Goal: Task Accomplishment & Management: Manage account settings

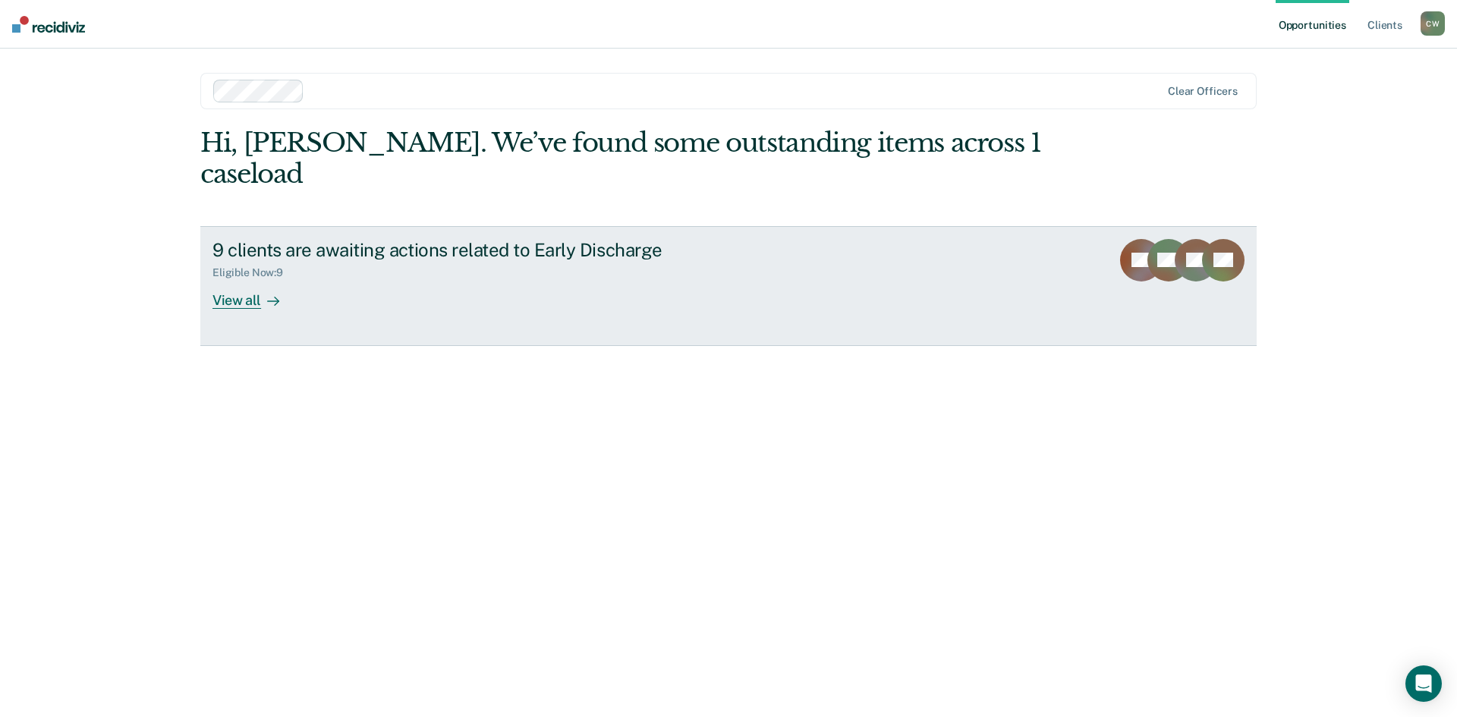
click at [246, 279] on div "View all" at bounding box center [255, 294] width 85 height 30
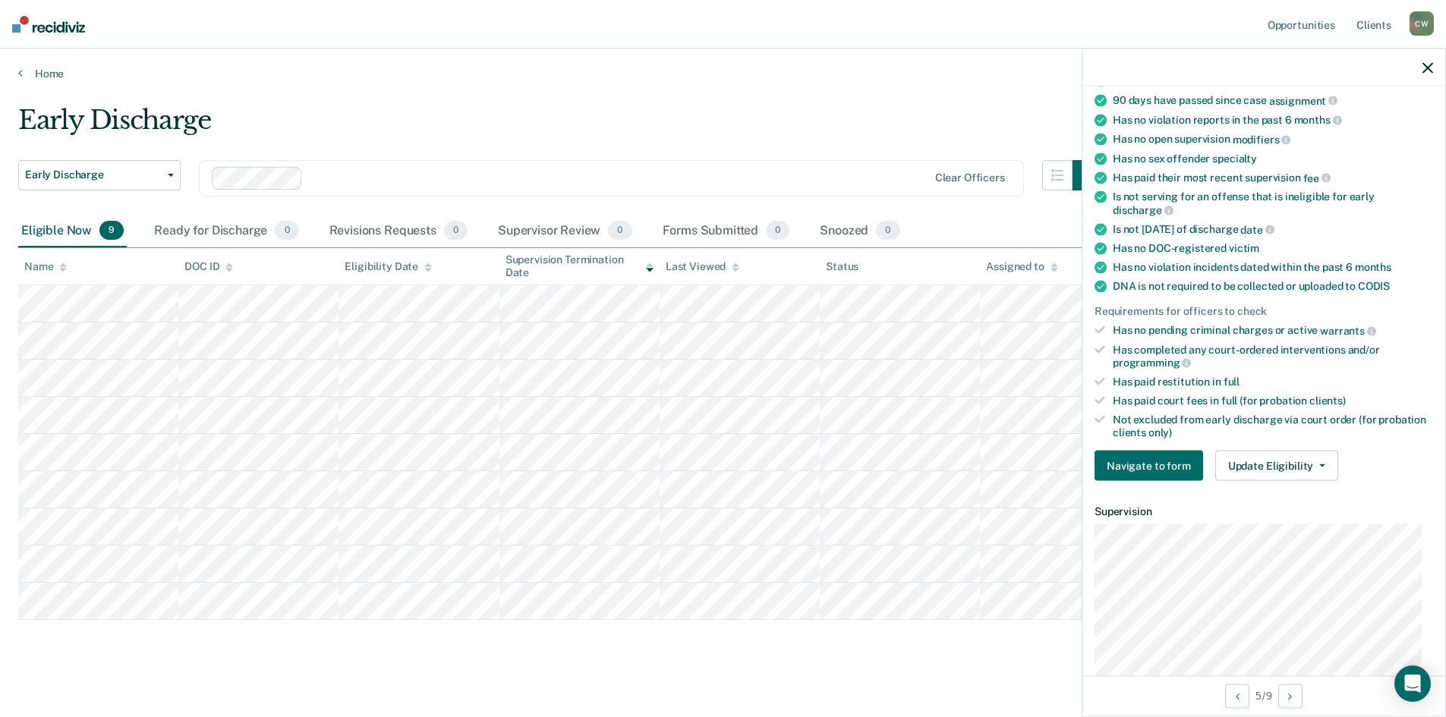
scroll to position [334, 0]
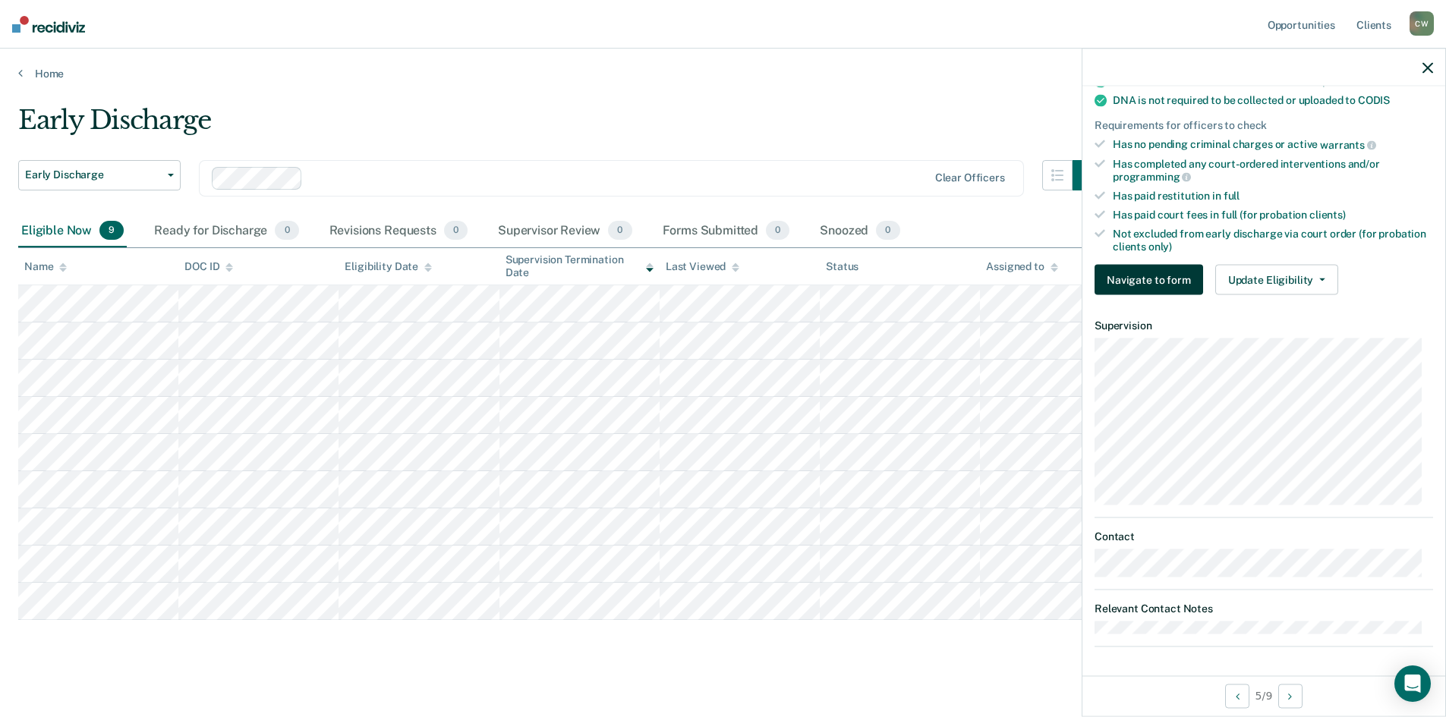
click at [1160, 281] on button "Navigate to form" at bounding box center [1149, 280] width 109 height 30
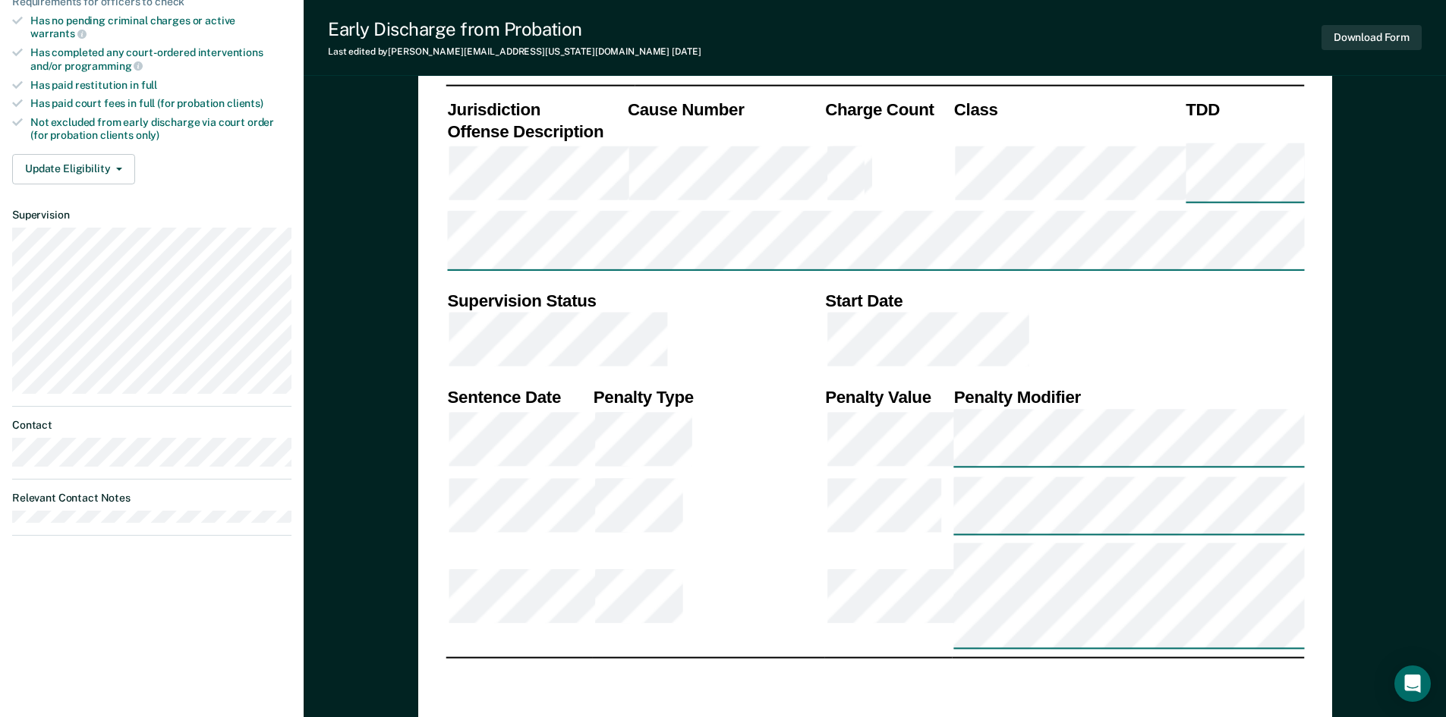
scroll to position [481, 0]
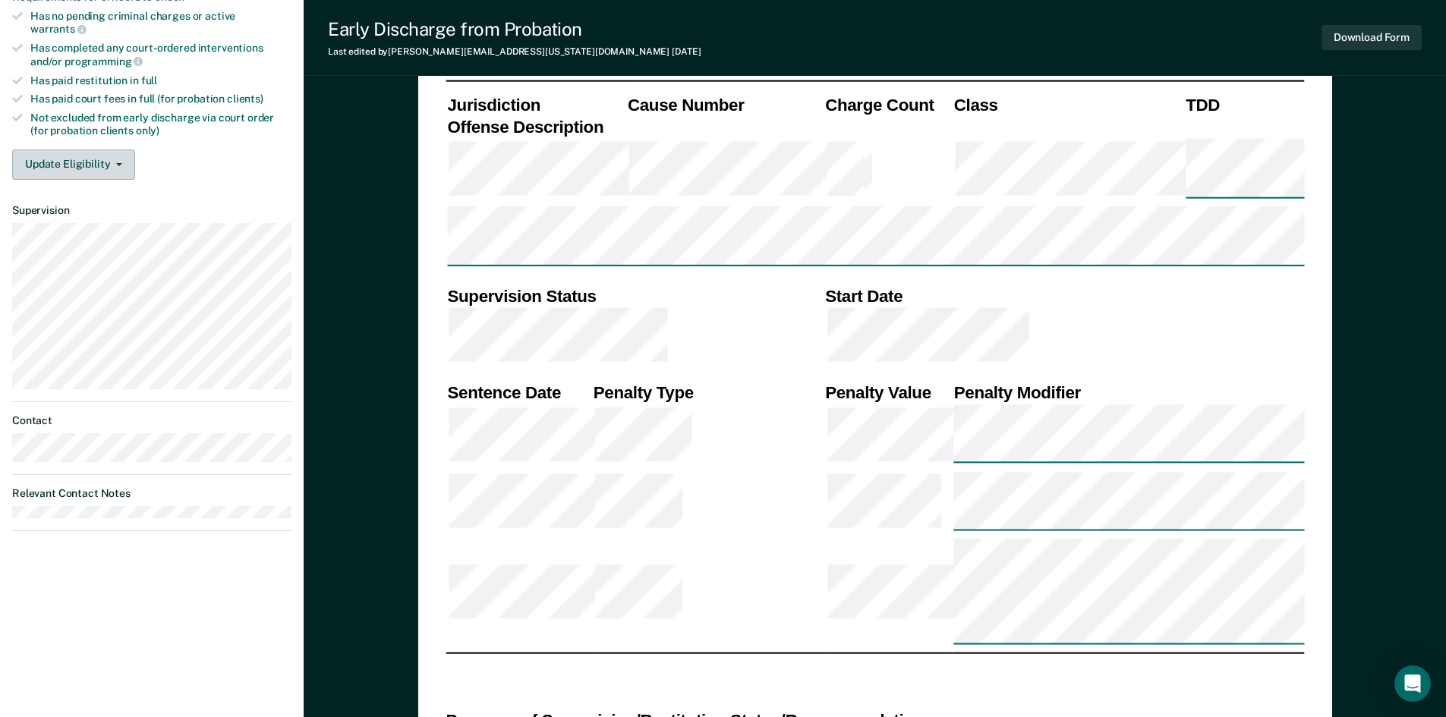
click at [77, 150] on button "Update Eligibility" at bounding box center [73, 165] width 123 height 30
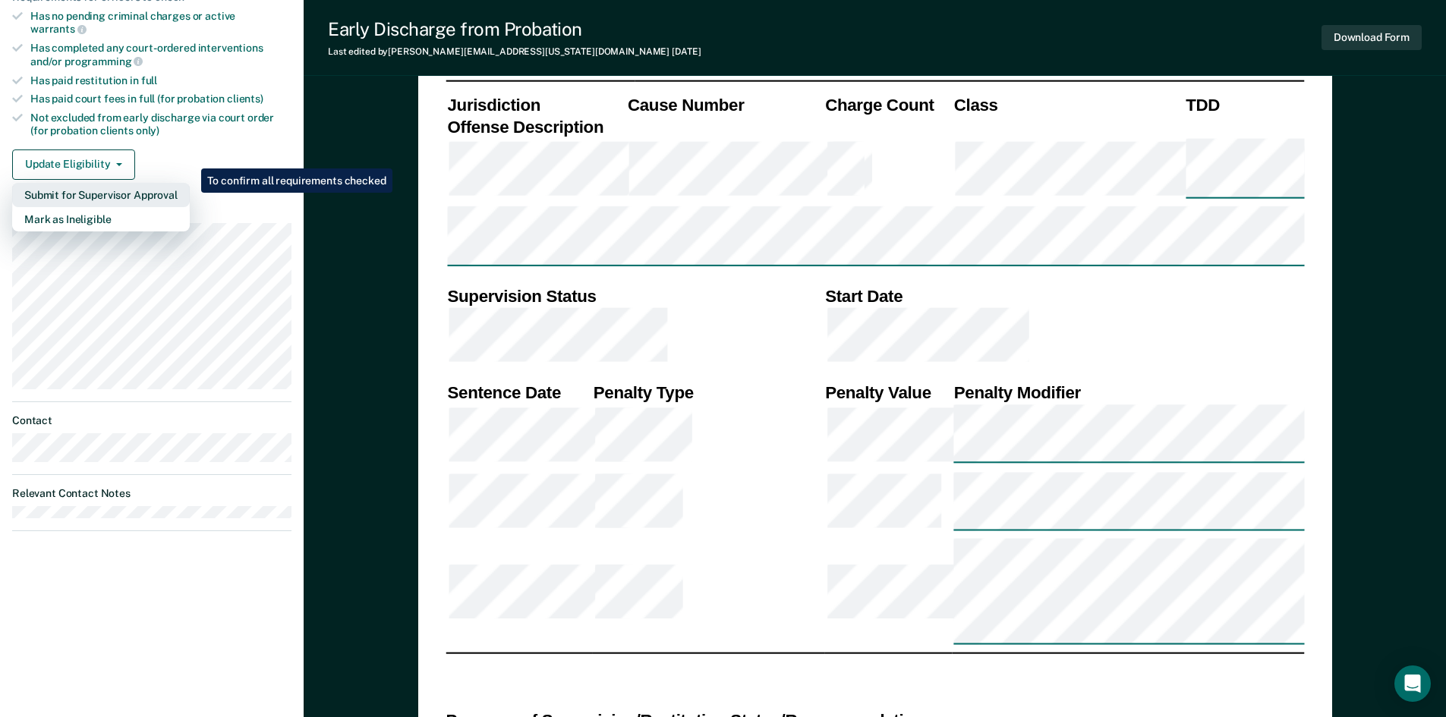
click at [103, 183] on button "Submit for Supervisor Approval" at bounding box center [101, 195] width 178 height 24
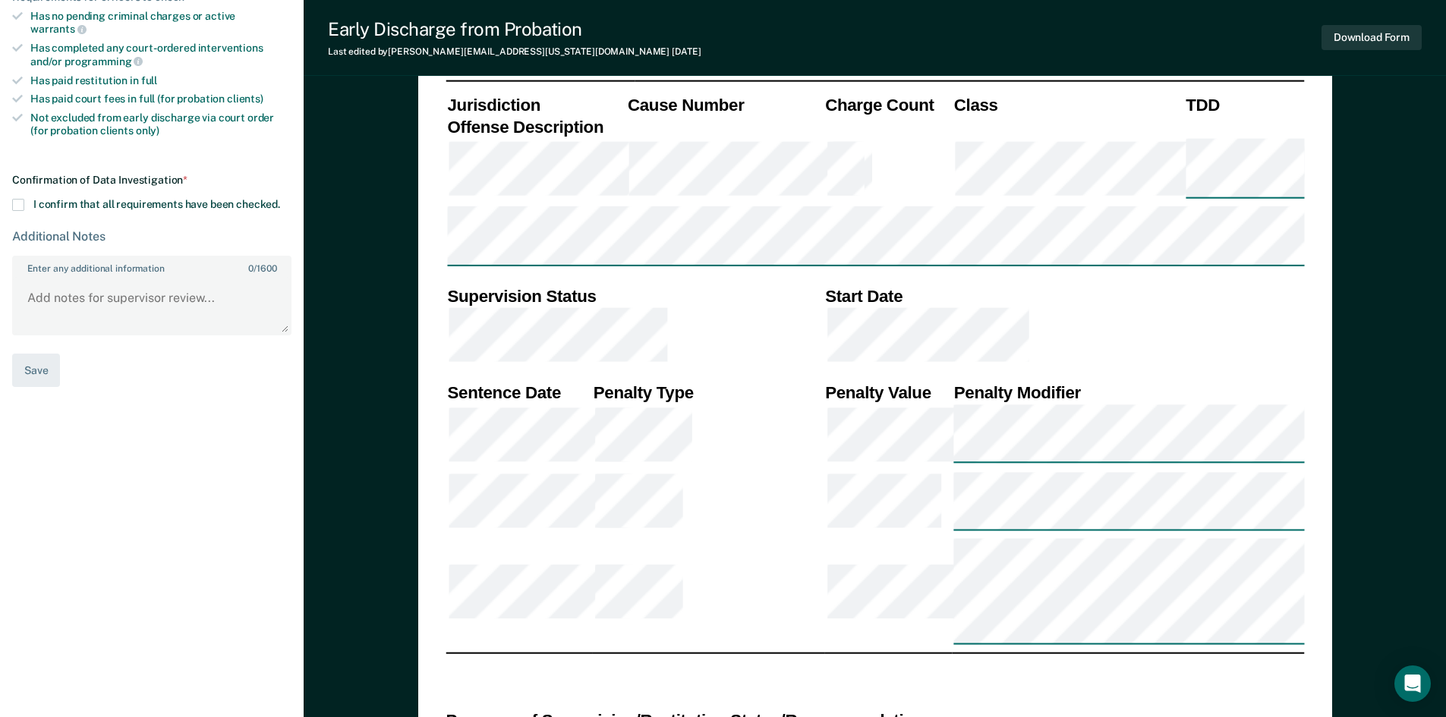
click at [23, 199] on span at bounding box center [18, 205] width 12 height 12
click at [280, 199] on input "I confirm that all requirements have been checked." at bounding box center [280, 199] width 0 height 0
click at [35, 361] on button "Save" at bounding box center [36, 371] width 48 height 34
type textarea "x"
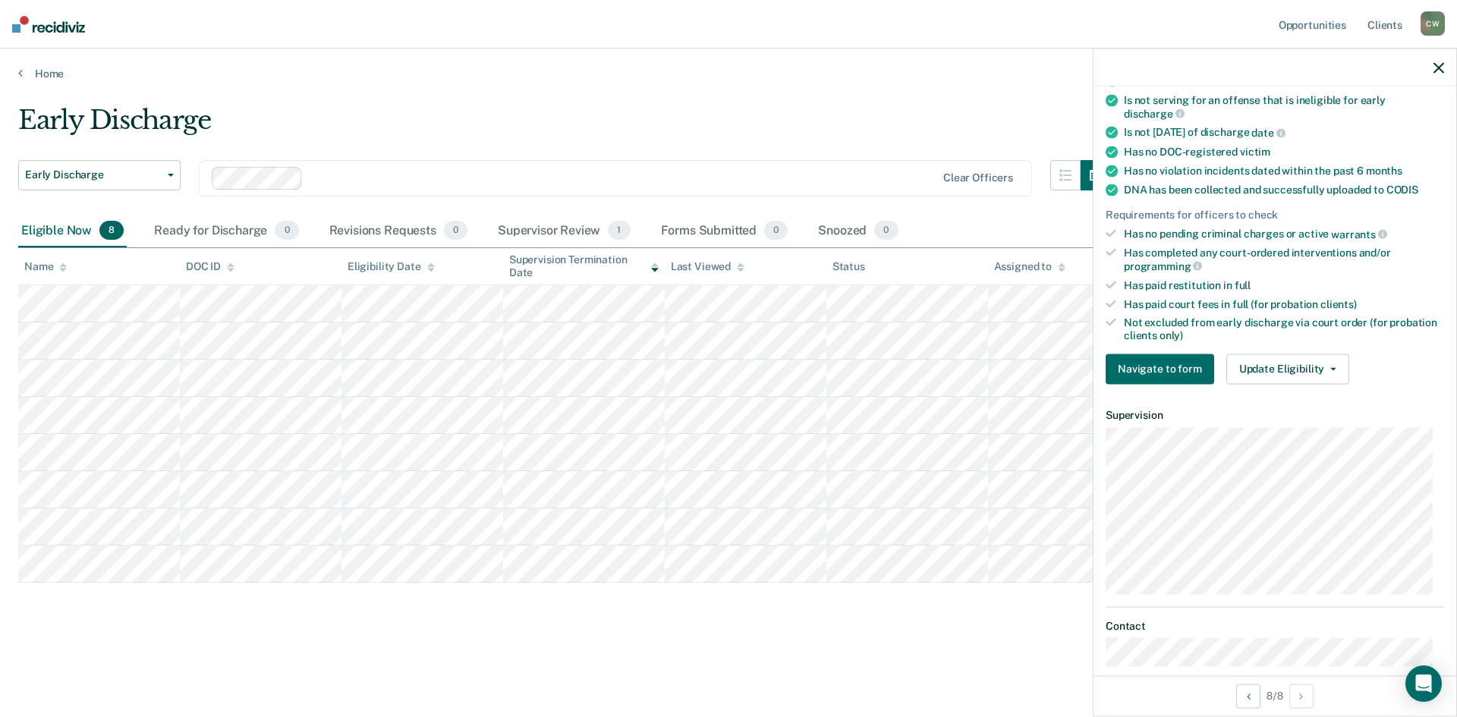
scroll to position [321, 0]
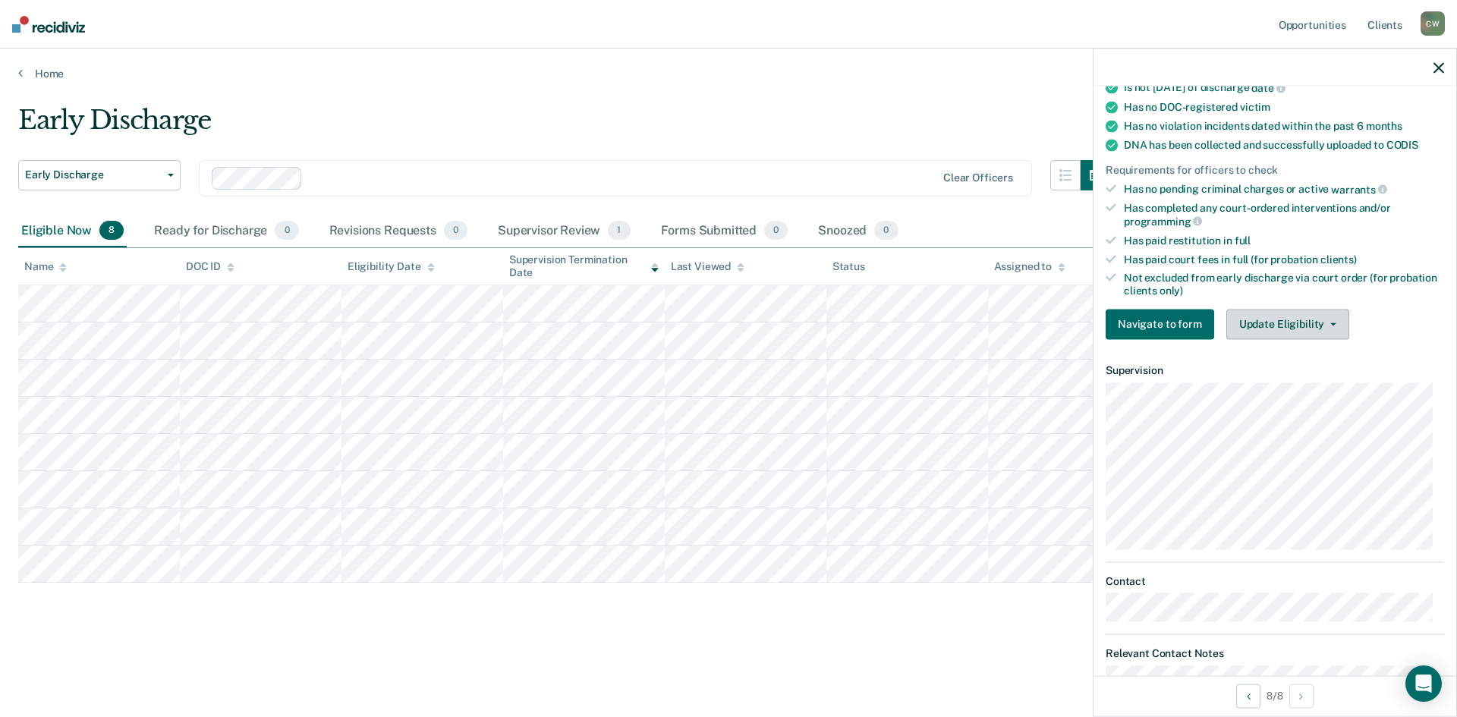
click at [1302, 329] on button "Update Eligibility" at bounding box center [1288, 324] width 123 height 30
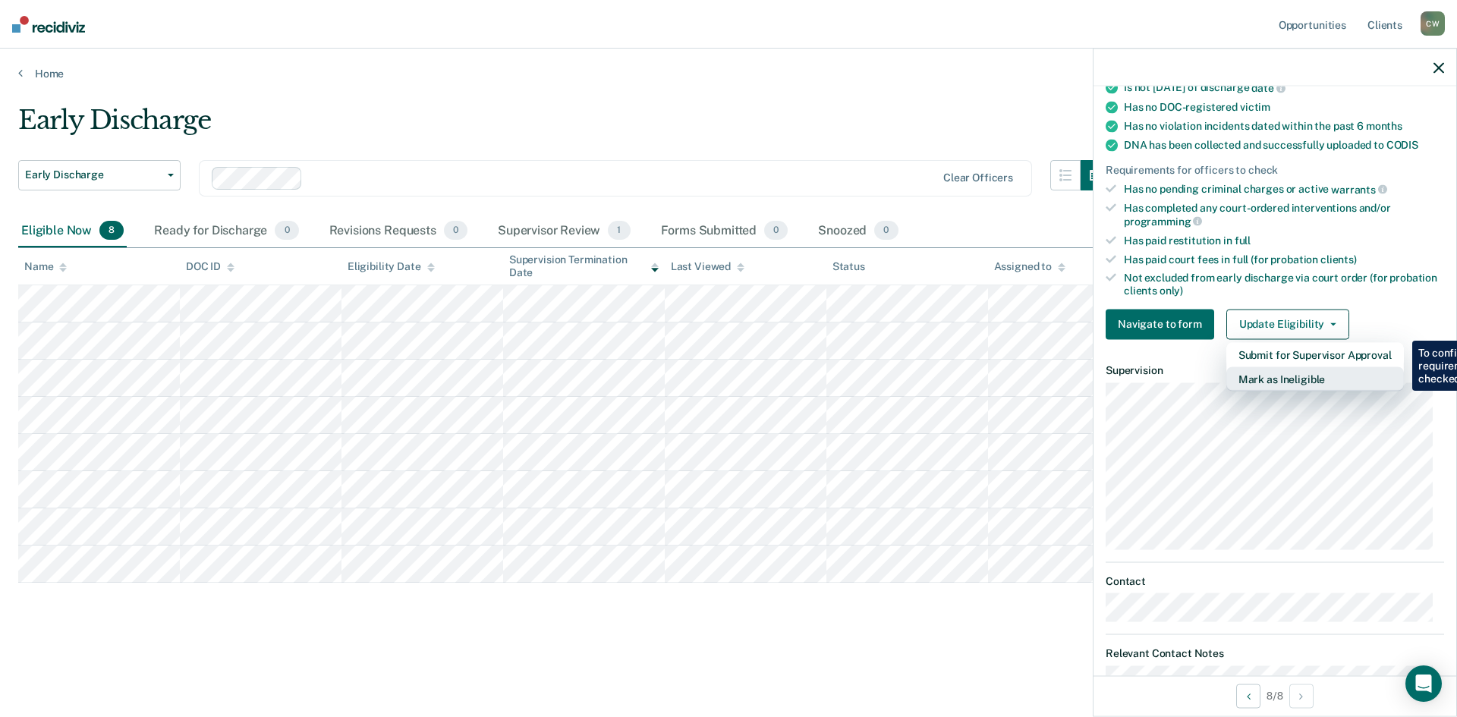
click at [1313, 385] on button "Mark as Ineligible" at bounding box center [1316, 379] width 178 height 24
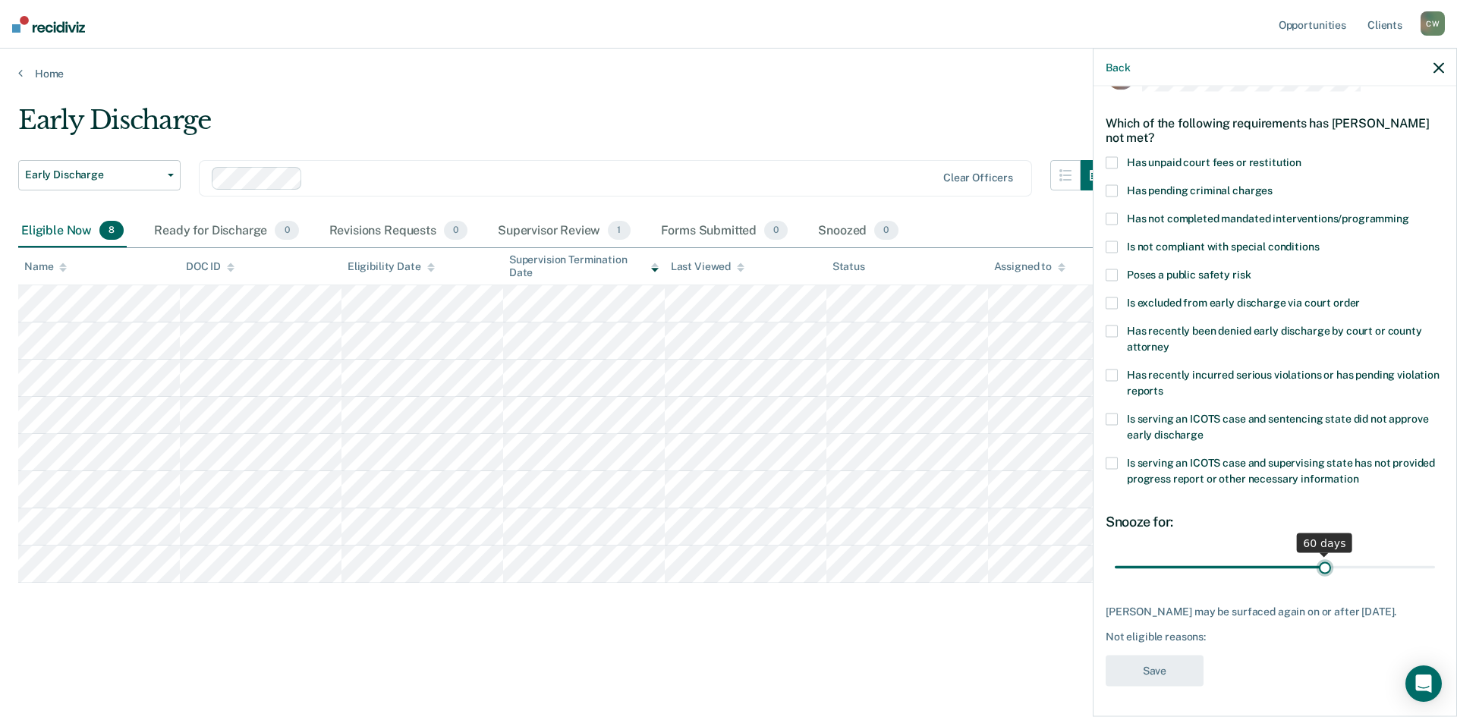
click at [1274, 554] on span "60 days" at bounding box center [1275, 567] width 320 height 27
click at [1423, 563] on input "range" at bounding box center [1275, 567] width 320 height 27
type input "90"
click at [1253, 641] on div "Not eligible reasons:" at bounding box center [1275, 637] width 339 height 13
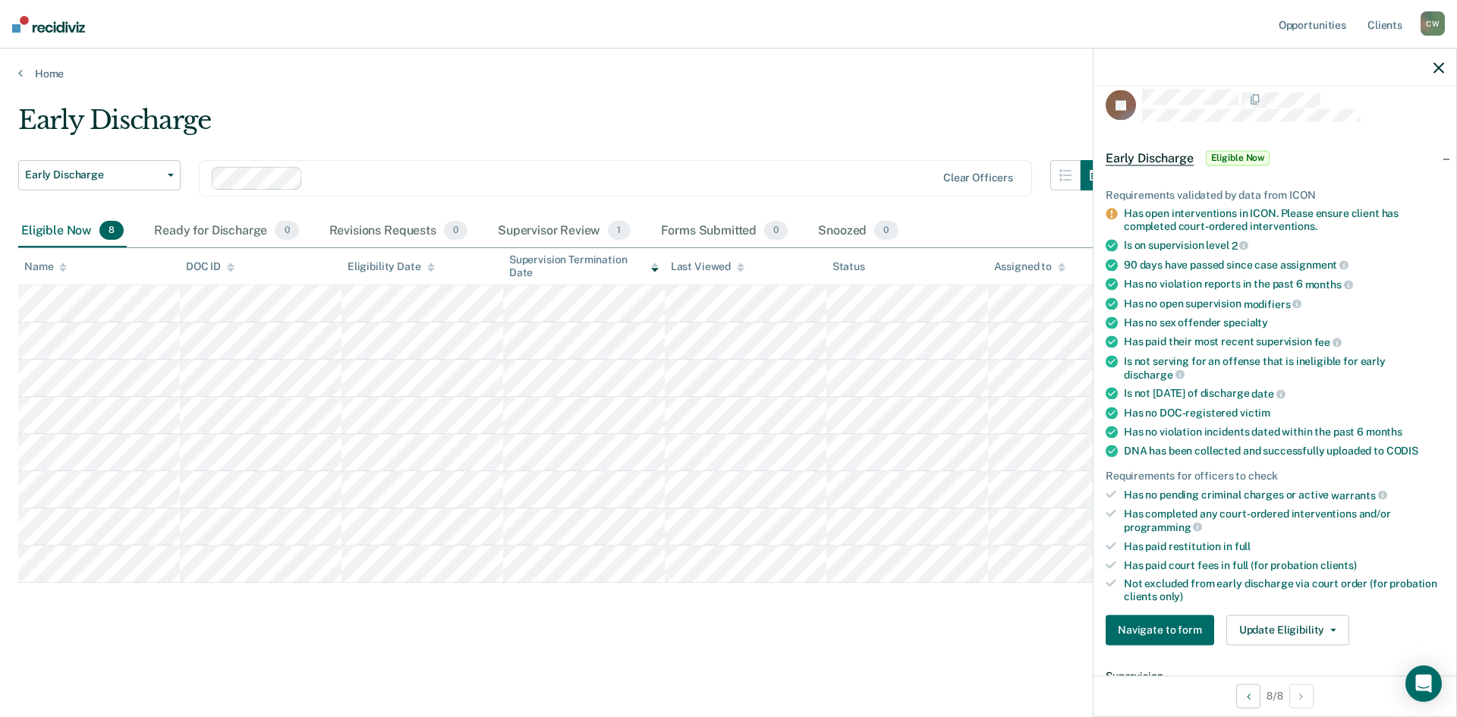
scroll to position [0, 0]
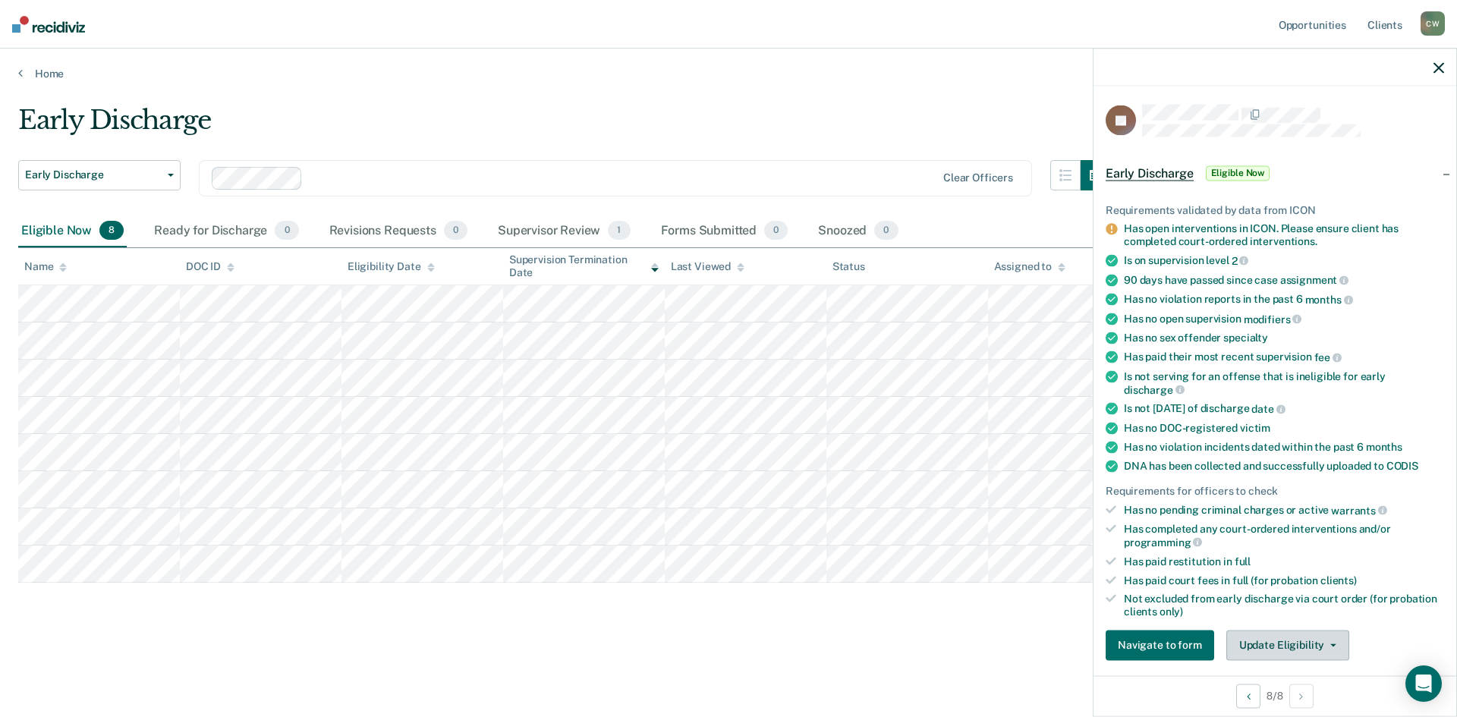
click at [1306, 651] on button "Update Eligibility" at bounding box center [1288, 645] width 123 height 30
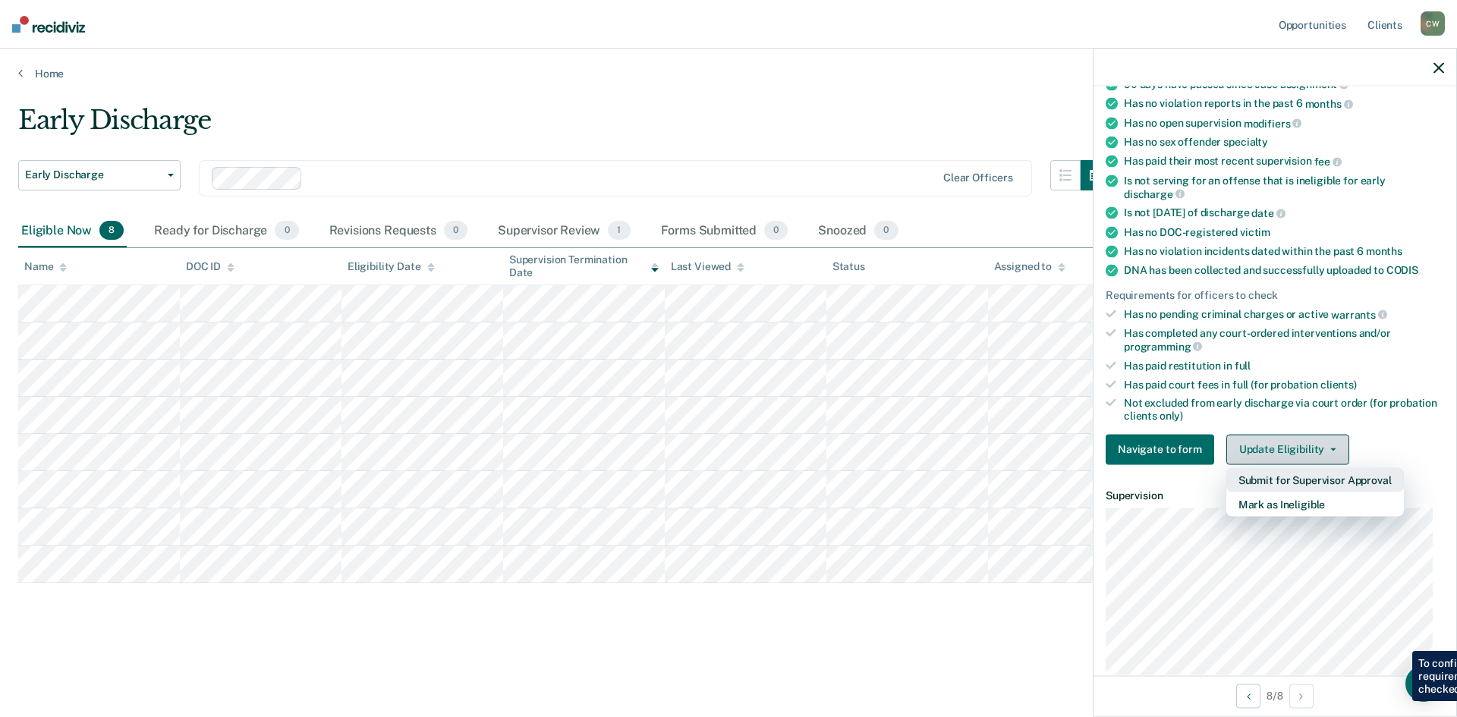
scroll to position [198, 0]
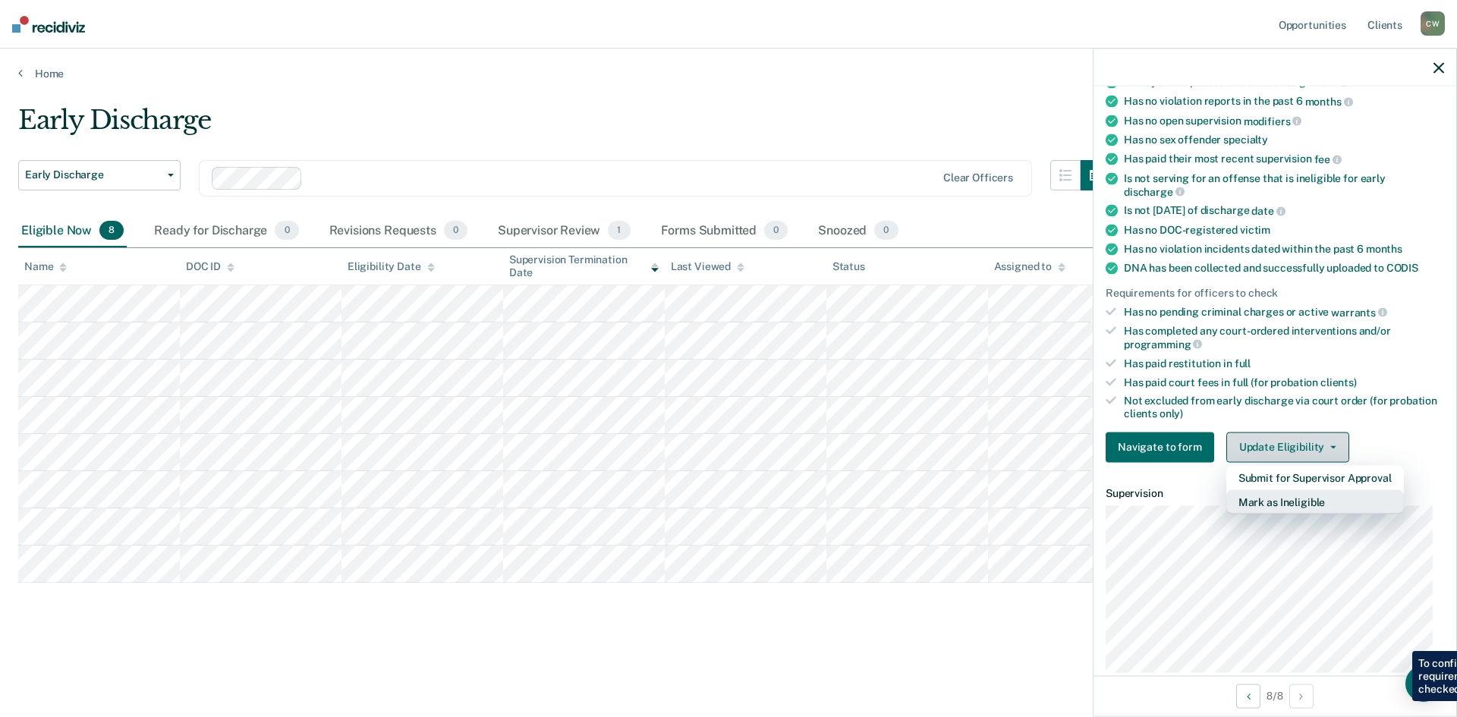
click at [1321, 509] on button "Mark as Ineligible" at bounding box center [1316, 502] width 178 height 24
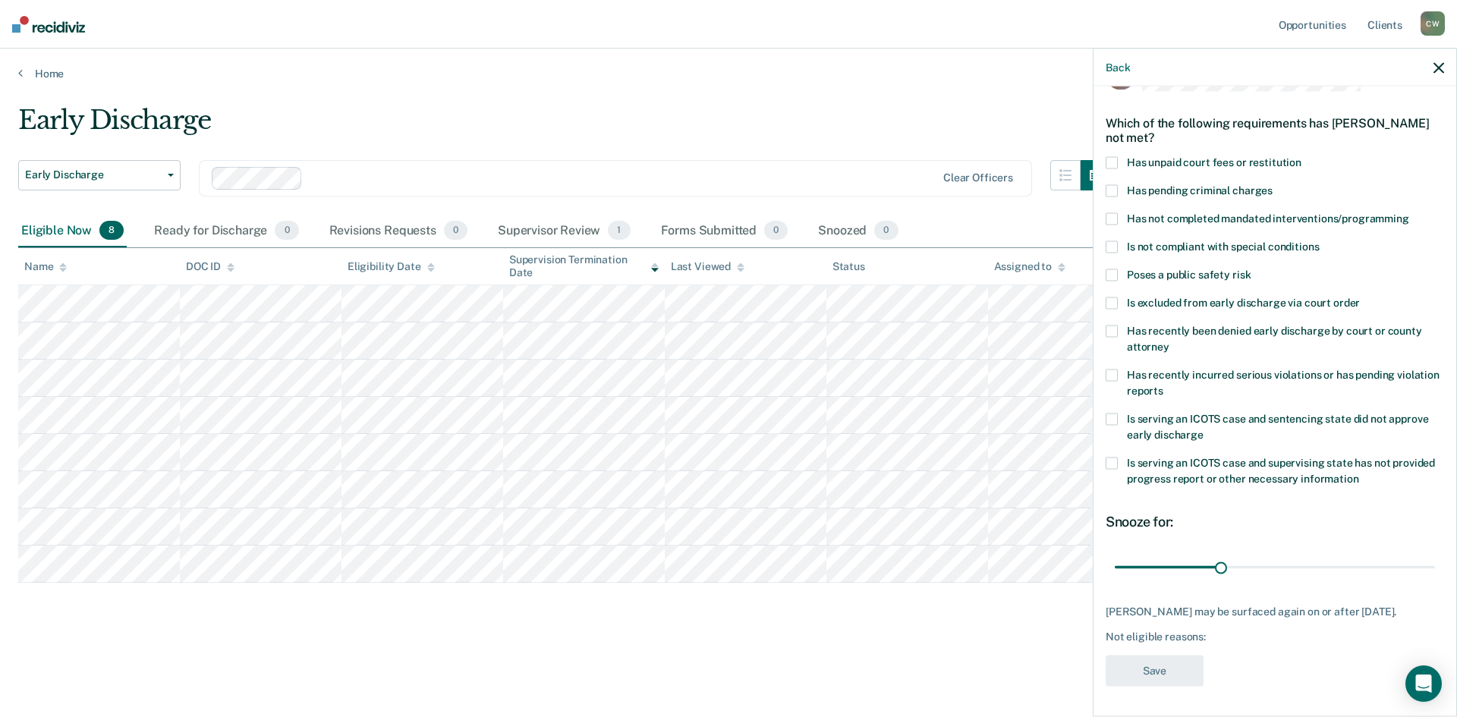
scroll to position [57, 0]
type input "59"
click at [1122, 213] on label "Has not completed mandated interventions/programming" at bounding box center [1275, 221] width 339 height 16
click at [1410, 213] on input "Has not completed mandated interventions/programming" at bounding box center [1410, 213] width 0 height 0
click at [1118, 213] on label "Has not completed mandated interventions/programming" at bounding box center [1275, 221] width 339 height 16
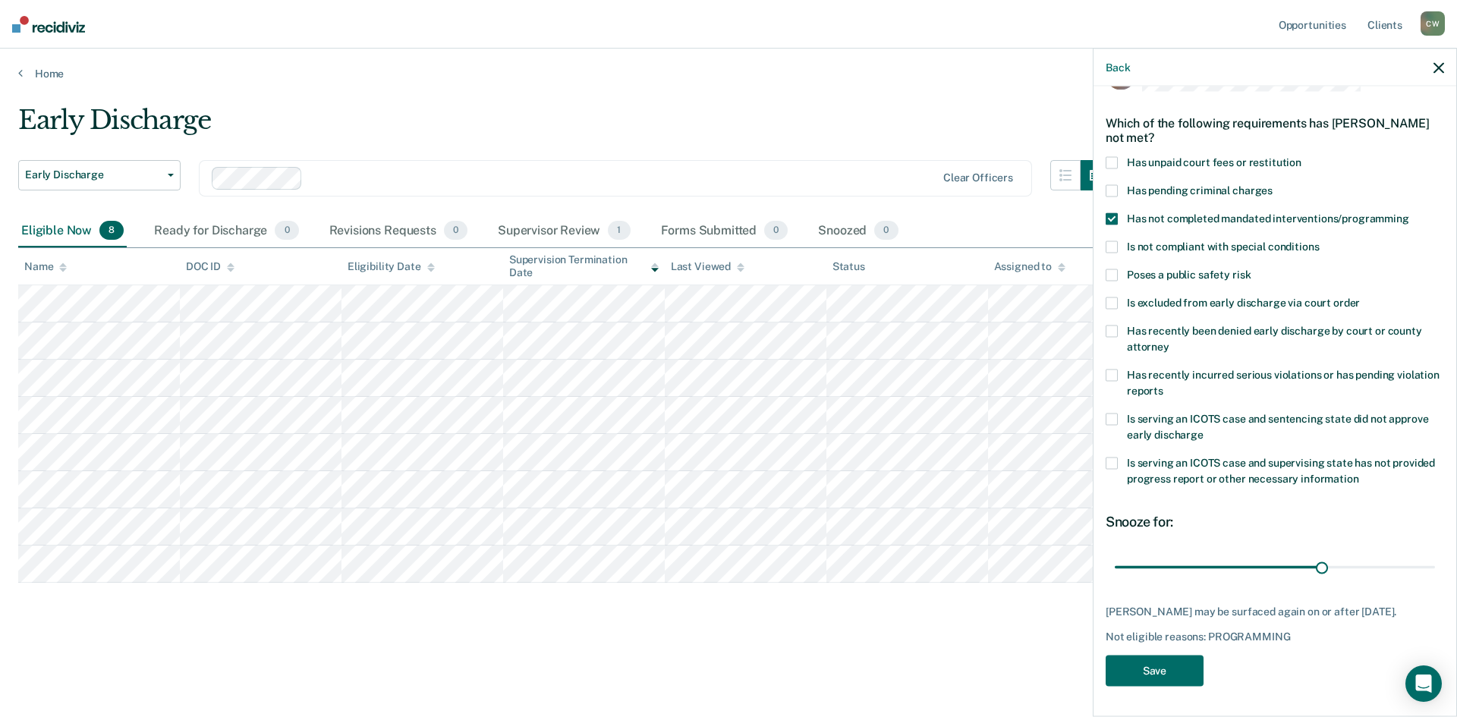
click at [1410, 213] on input "Has not completed mandated interventions/programming" at bounding box center [1410, 213] width 0 height 0
click at [1116, 241] on span at bounding box center [1112, 247] width 12 height 12
click at [1319, 241] on input "Is not compliant with special conditions" at bounding box center [1319, 241] width 0 height 0
click at [1177, 675] on button "Save" at bounding box center [1155, 670] width 98 height 31
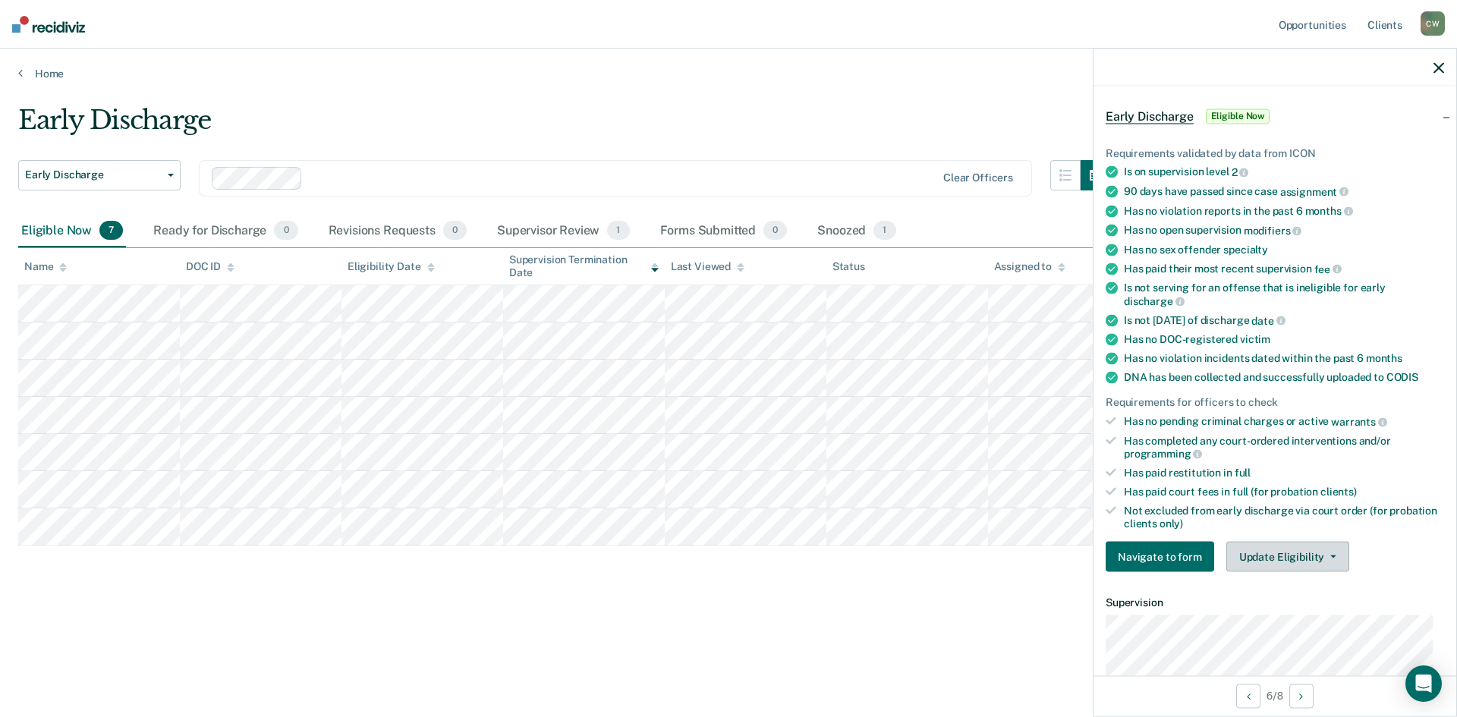
click at [1290, 555] on button "Update Eligibility" at bounding box center [1288, 557] width 123 height 30
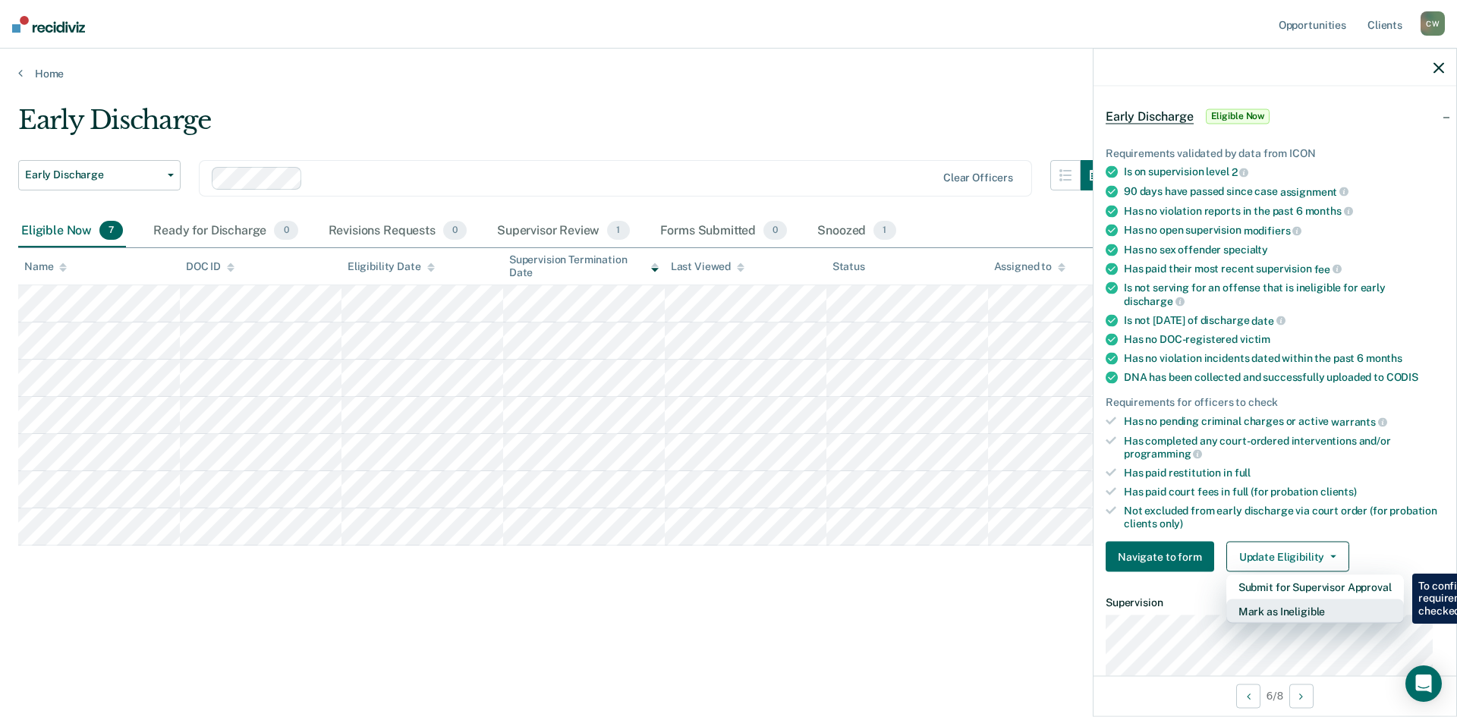
click at [1345, 617] on button "Mark as Ineligible" at bounding box center [1316, 612] width 178 height 24
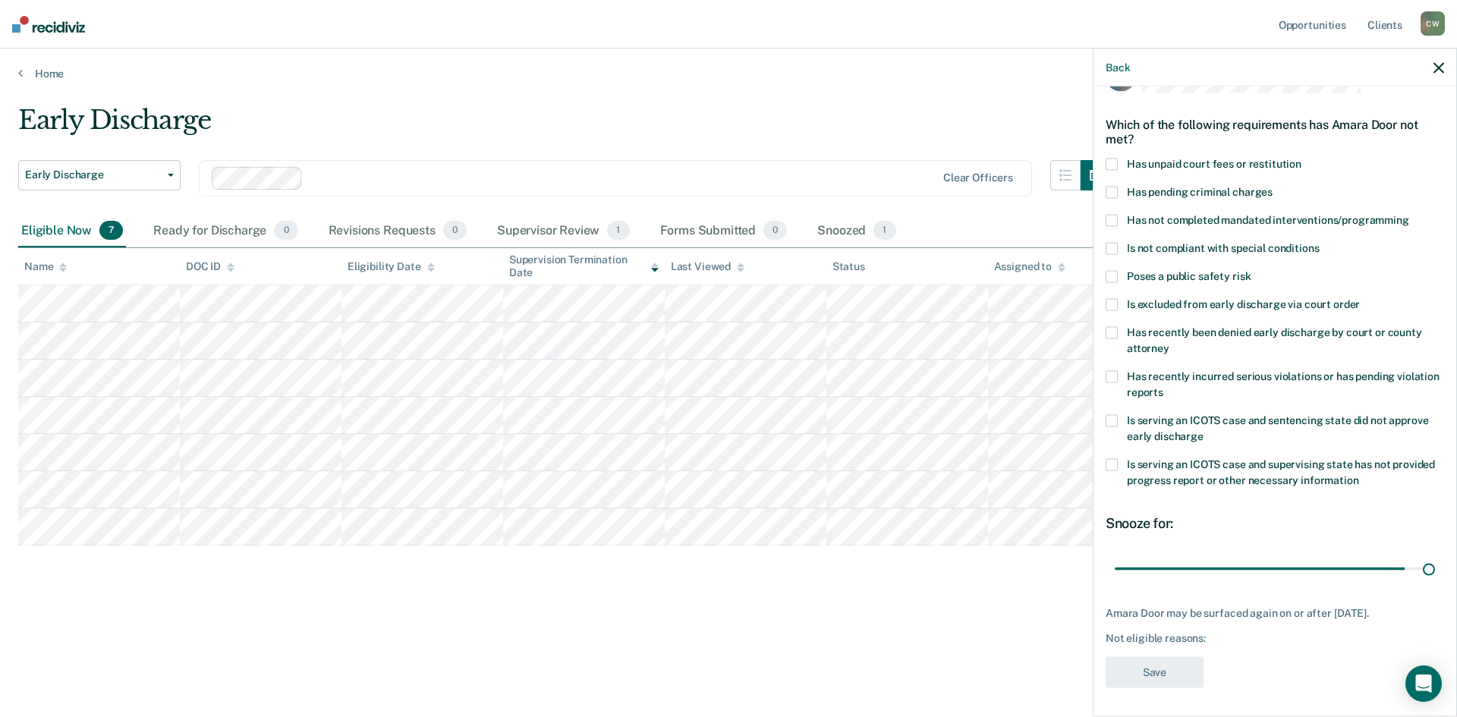
type input "90"
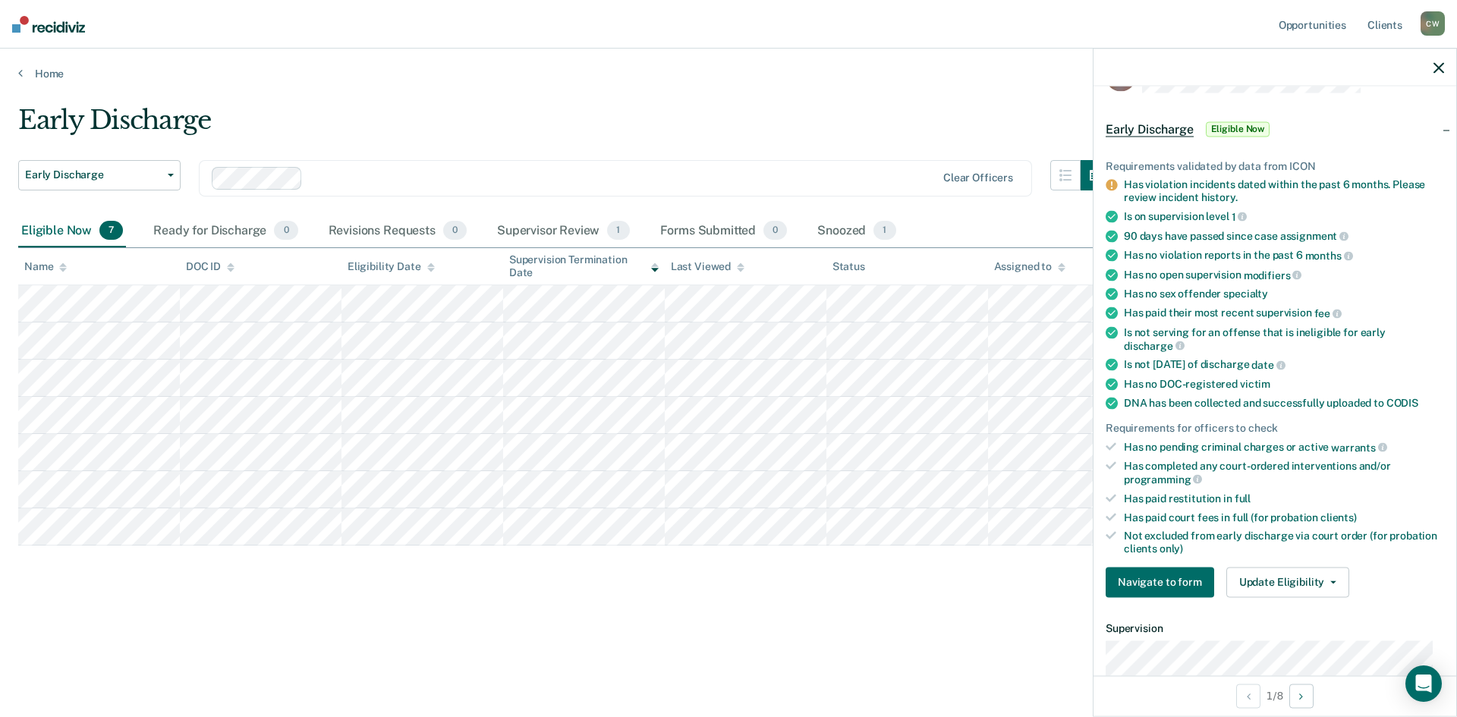
click at [1115, 517] on icon at bounding box center [1111, 517] width 11 height 11
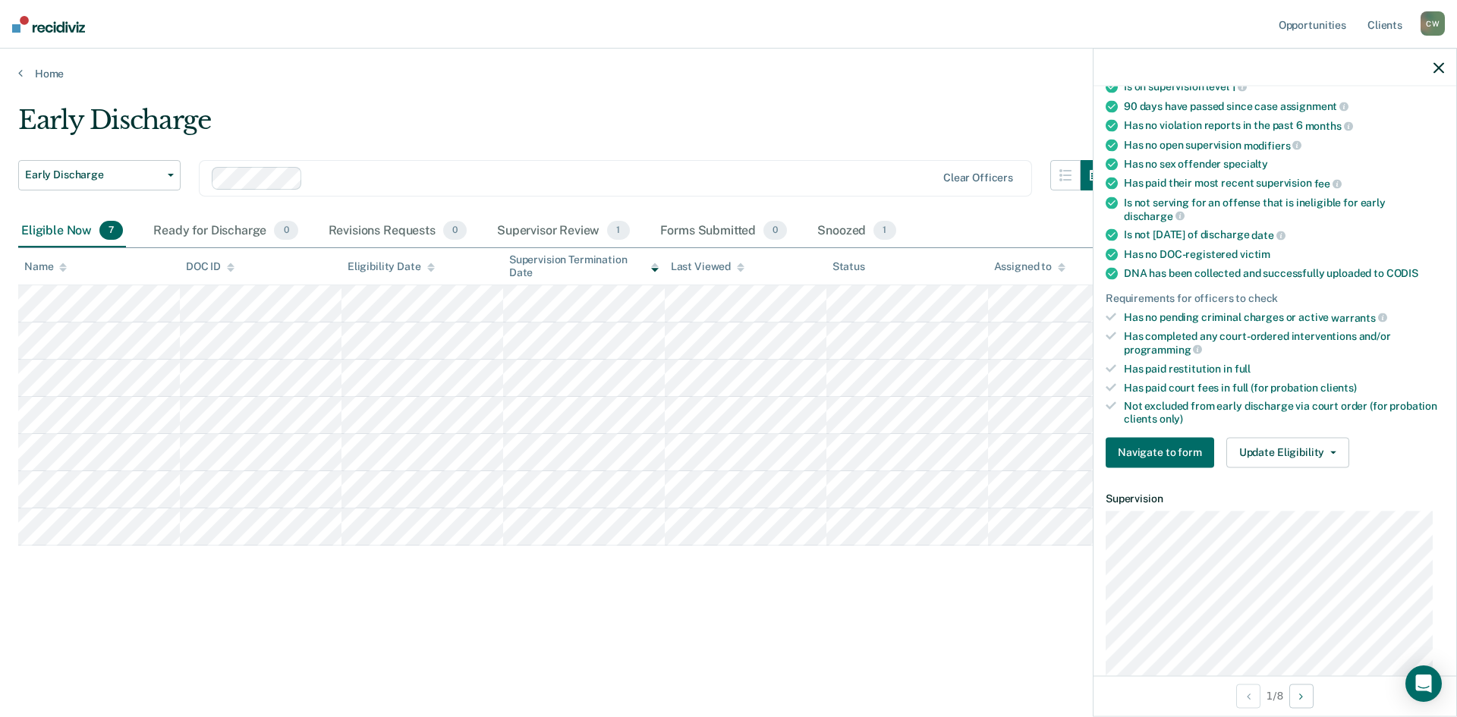
scroll to position [182, 0]
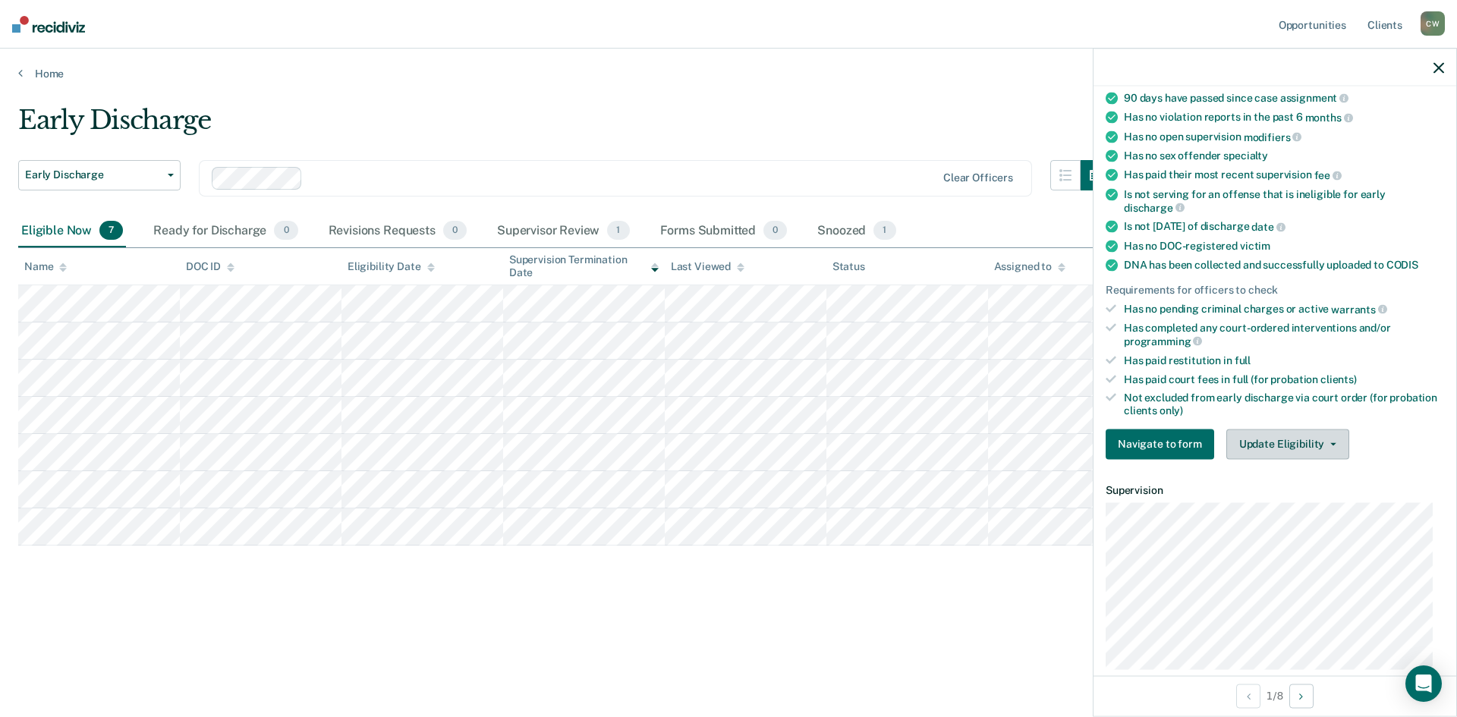
click at [1325, 440] on button "Update Eligibility" at bounding box center [1288, 444] width 123 height 30
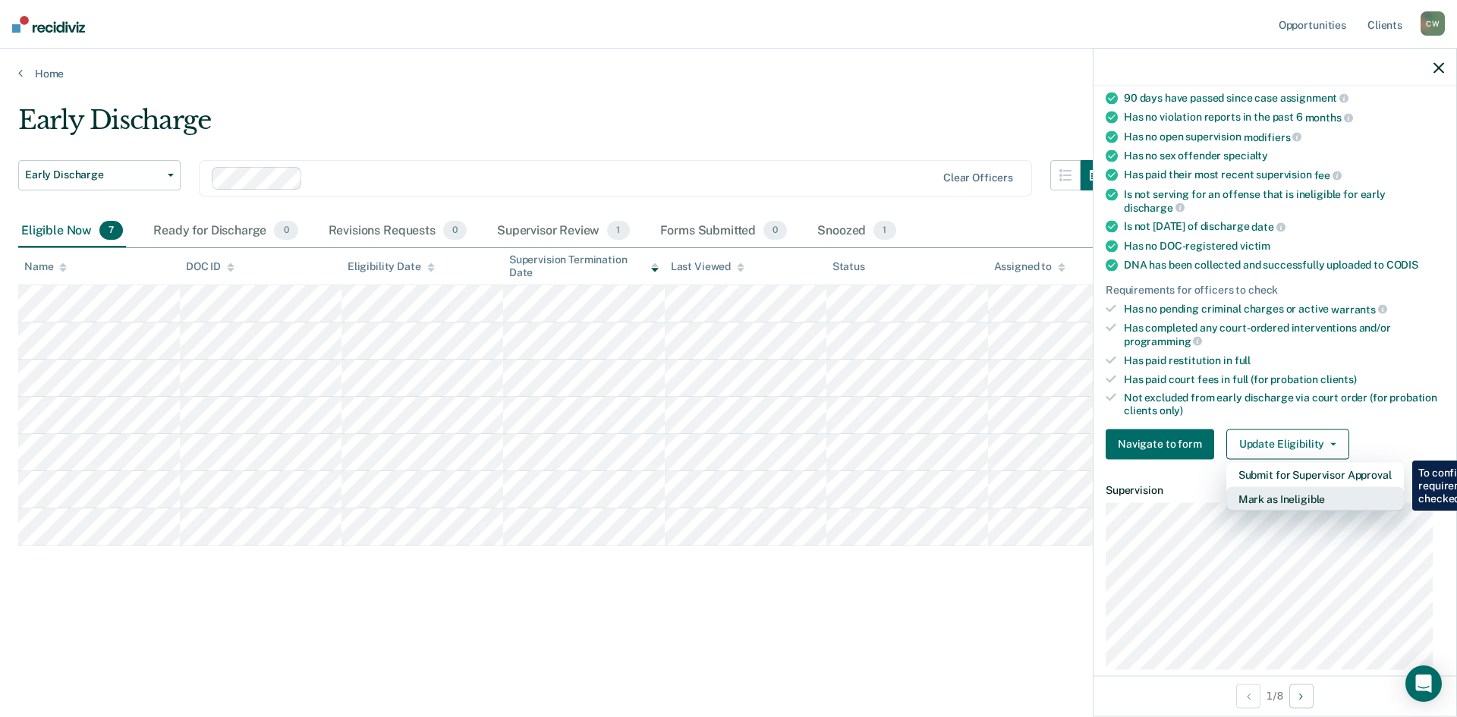
click at [1311, 508] on button "Mark as Ineligible" at bounding box center [1316, 499] width 178 height 24
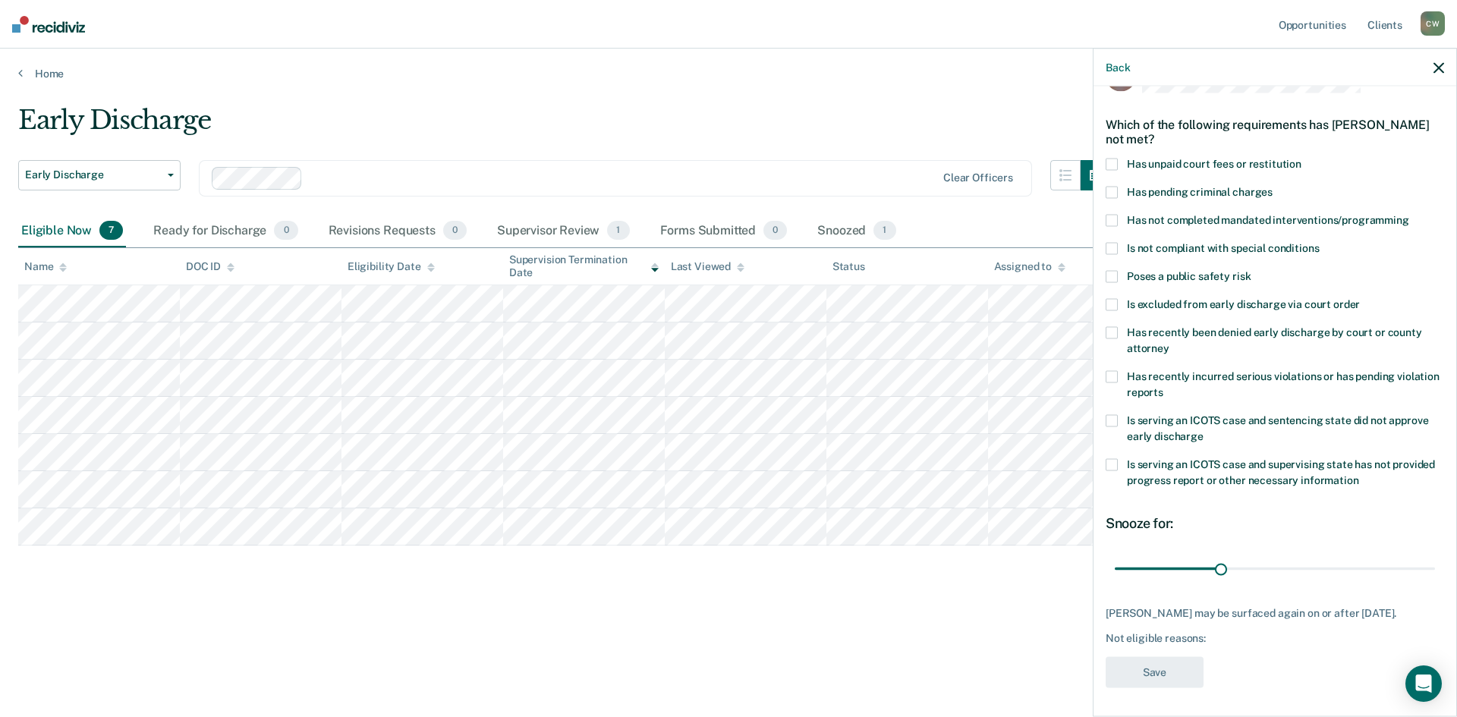
click at [1116, 168] on span at bounding box center [1112, 164] width 12 height 12
click at [1302, 158] on input "Has unpaid court fees or restitution" at bounding box center [1302, 158] width 0 height 0
type input "89"
click at [1177, 669] on button "Save" at bounding box center [1155, 672] width 98 height 31
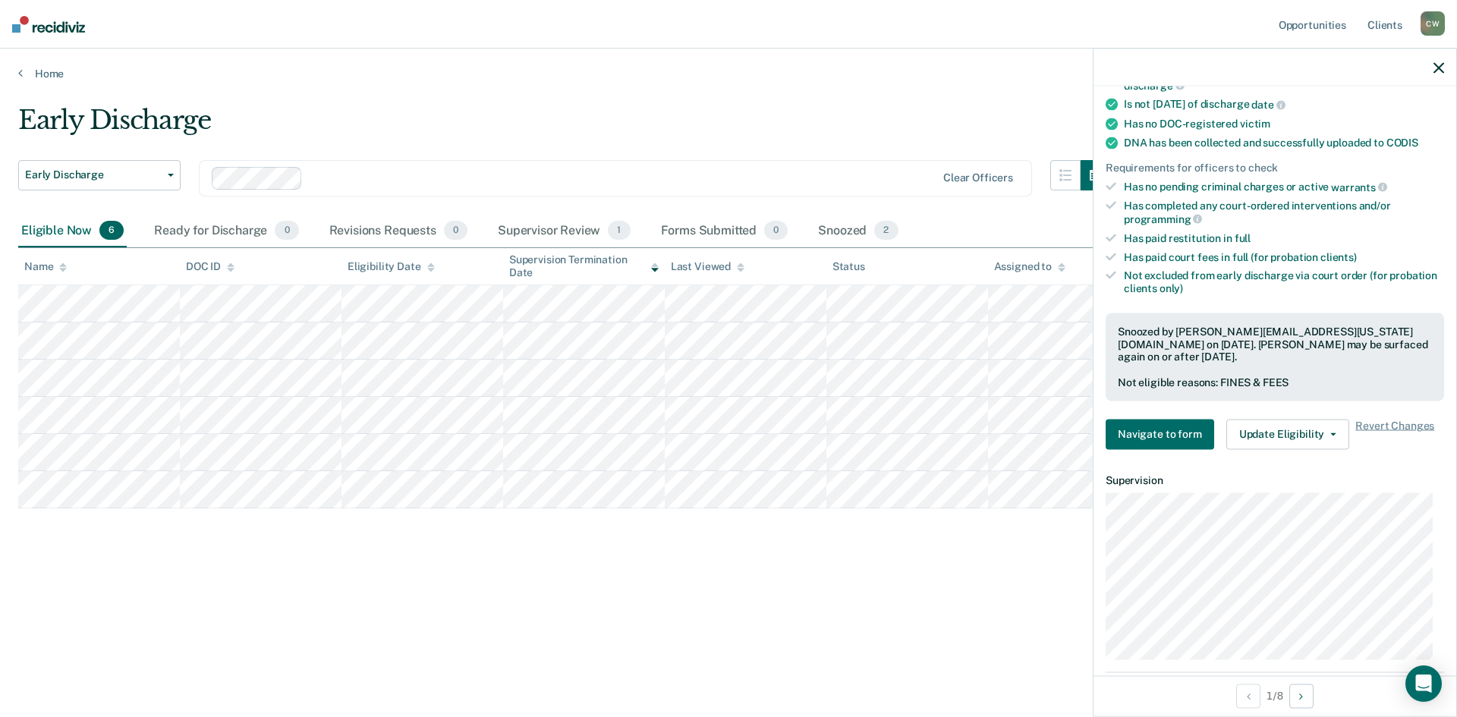
scroll to position [308, 0]
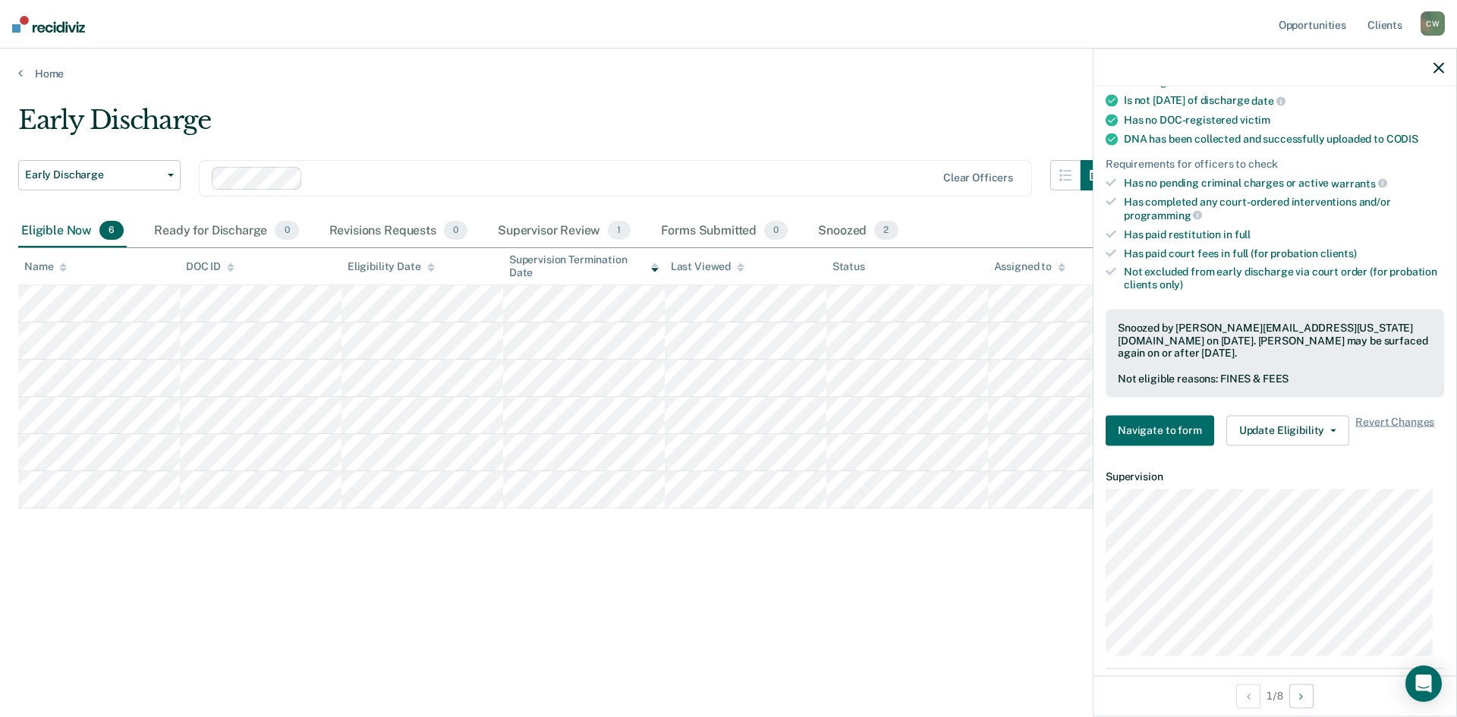
click at [925, 128] on div "Early Discharge" at bounding box center [564, 126] width 1093 height 43
click at [1293, 433] on button "Update Eligibility" at bounding box center [1288, 430] width 123 height 30
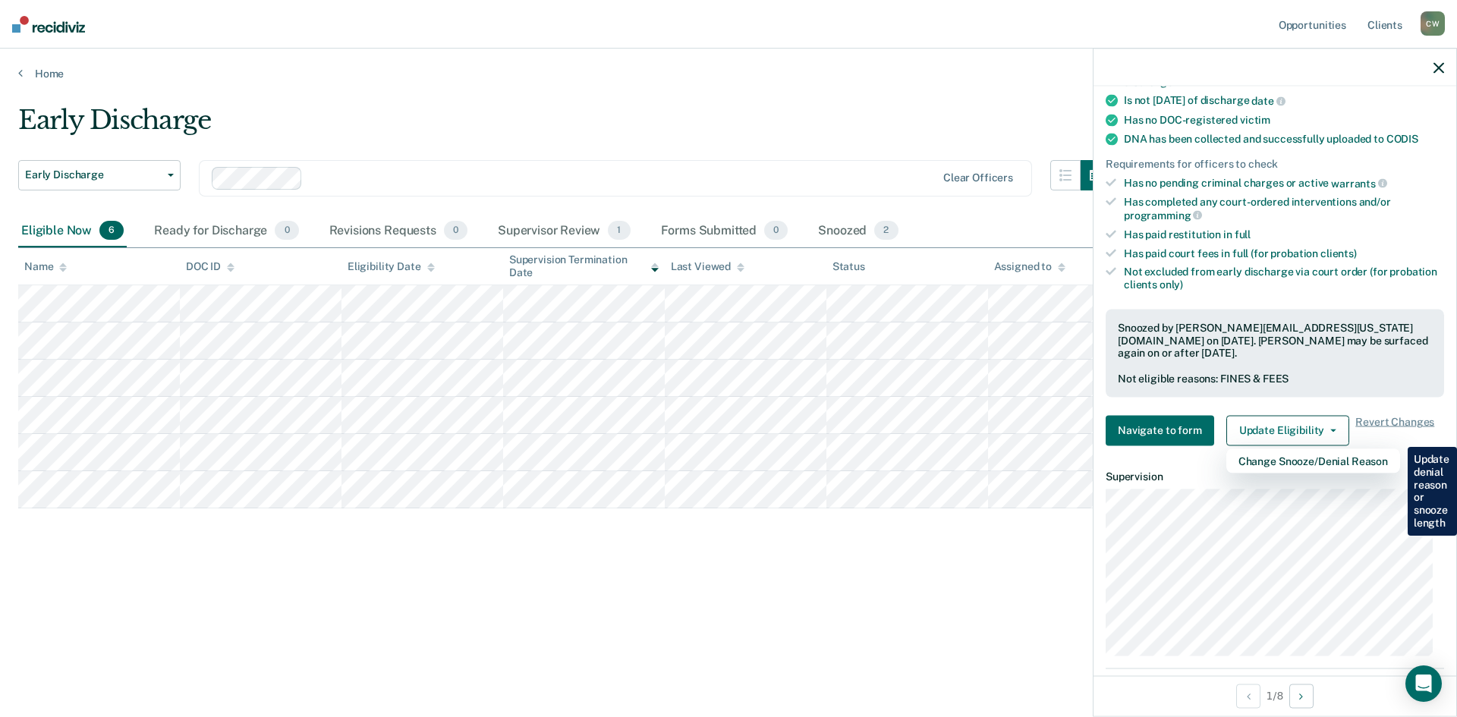
click at [1029, 611] on div "Early Discharge Early Discharge Early Discharge Clear officers Eligible Now 6 R…" at bounding box center [728, 378] width 1421 height 547
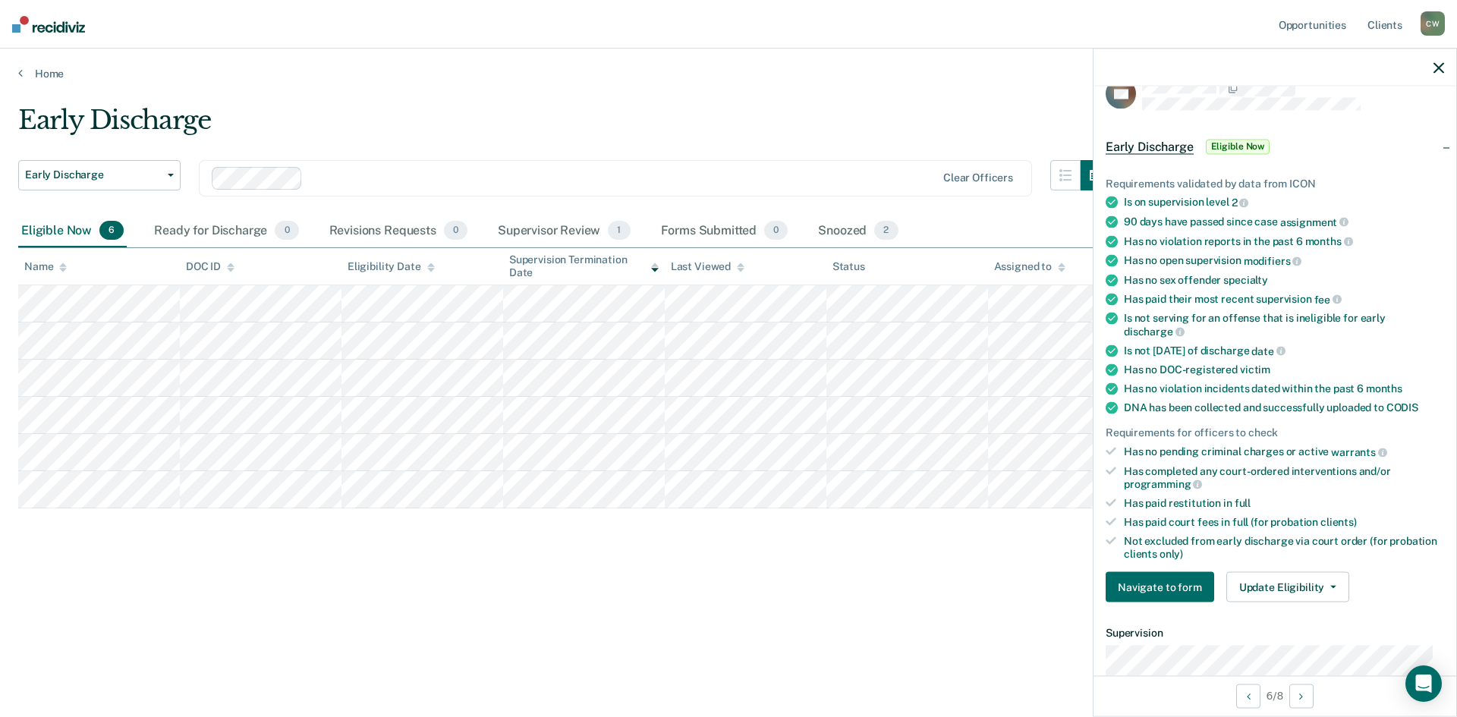
scroll to position [0, 0]
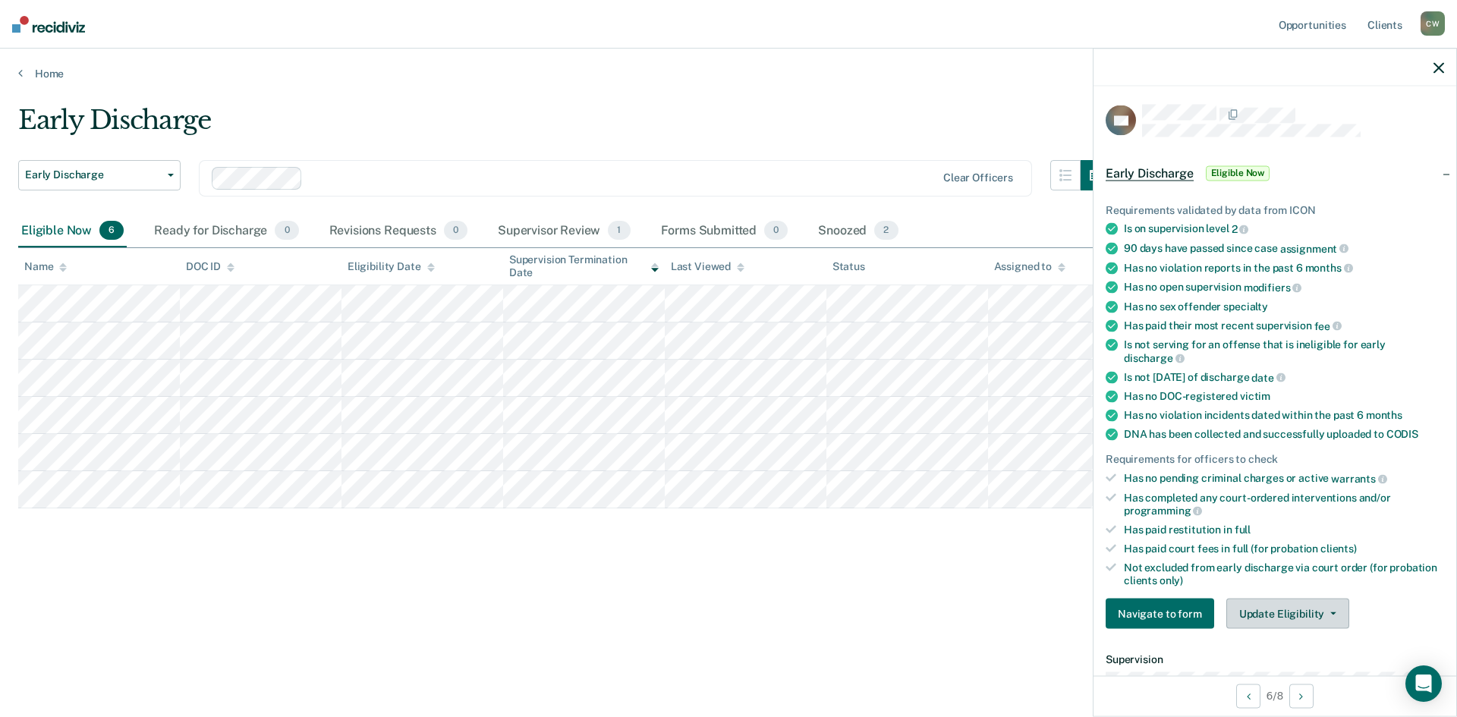
click at [1301, 623] on button "Update Eligibility" at bounding box center [1288, 614] width 123 height 30
click at [1309, 608] on button "Update Eligibility" at bounding box center [1288, 614] width 123 height 30
click at [1309, 612] on button "Update Eligibility" at bounding box center [1288, 614] width 123 height 30
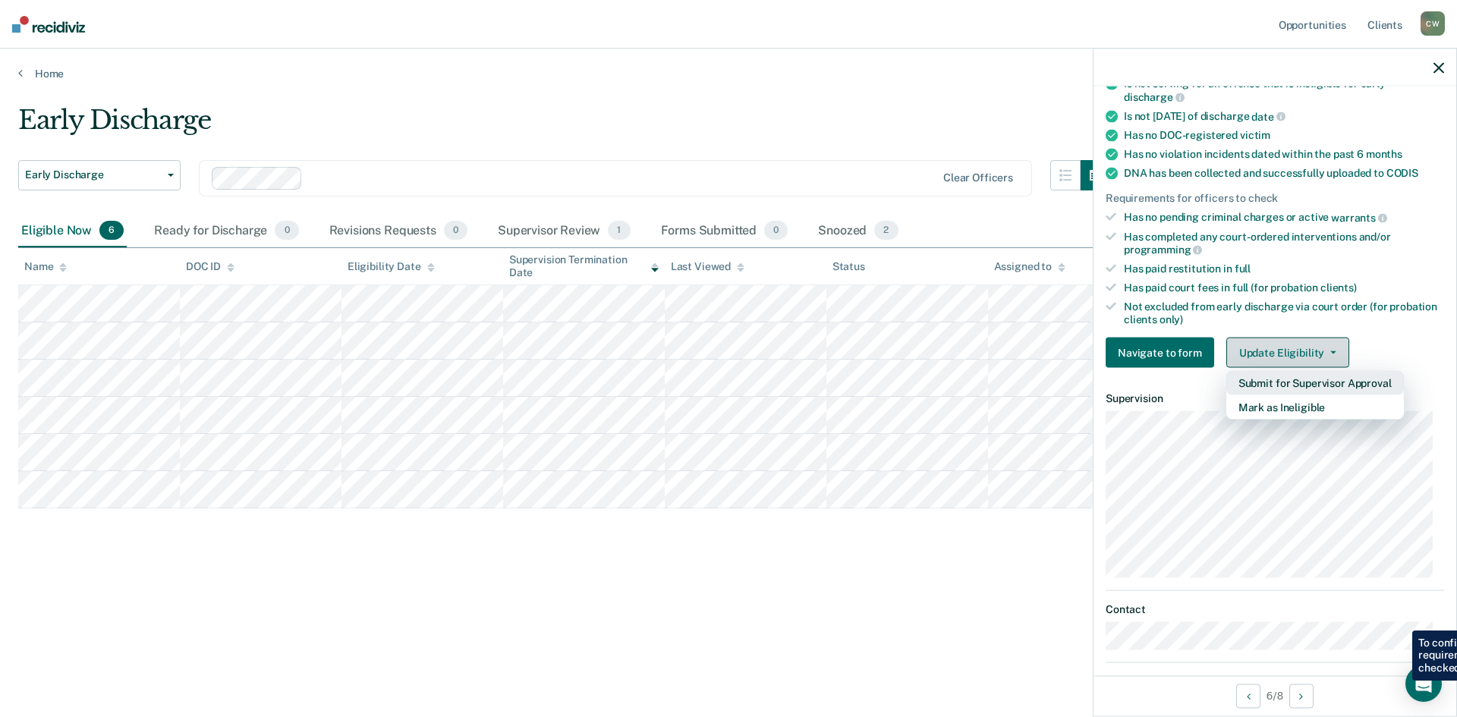
scroll to position [259, 0]
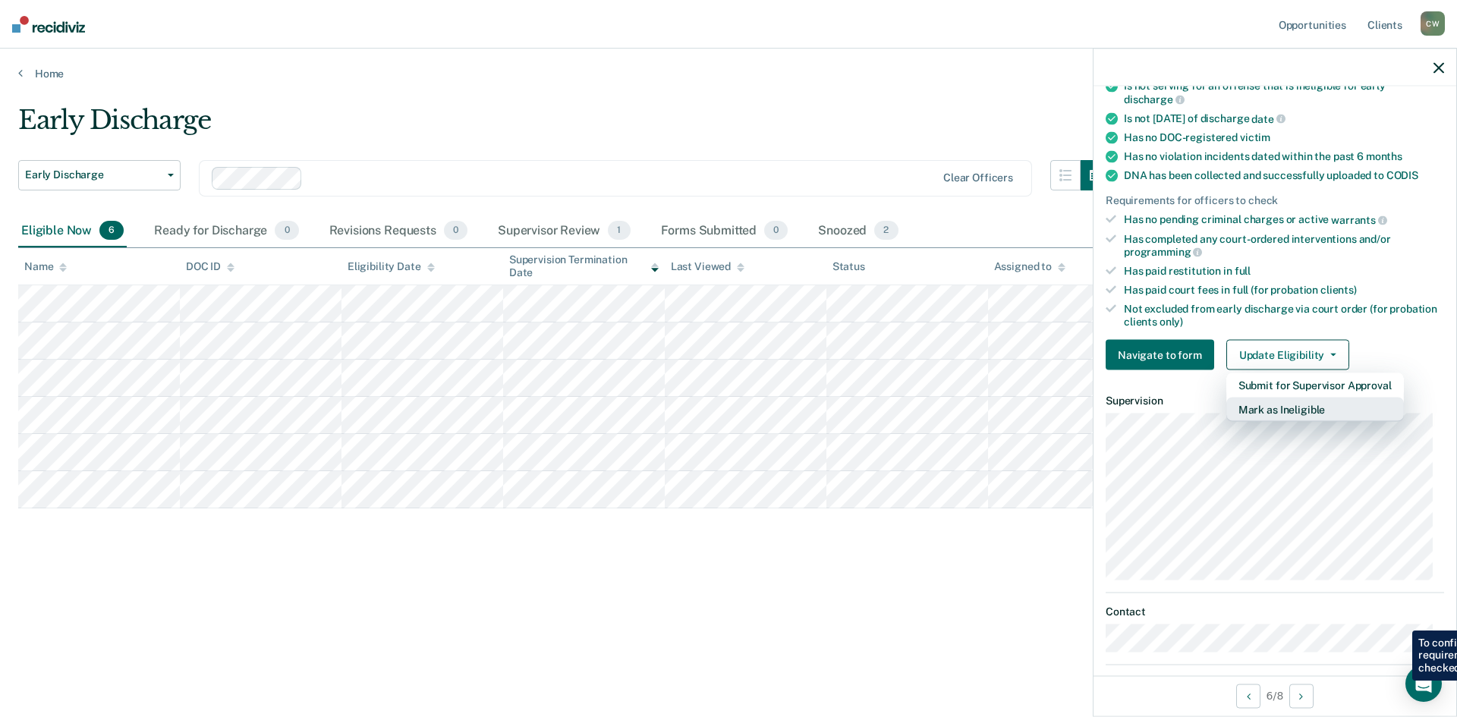
click at [1325, 419] on button "Mark as Ineligible" at bounding box center [1316, 410] width 178 height 24
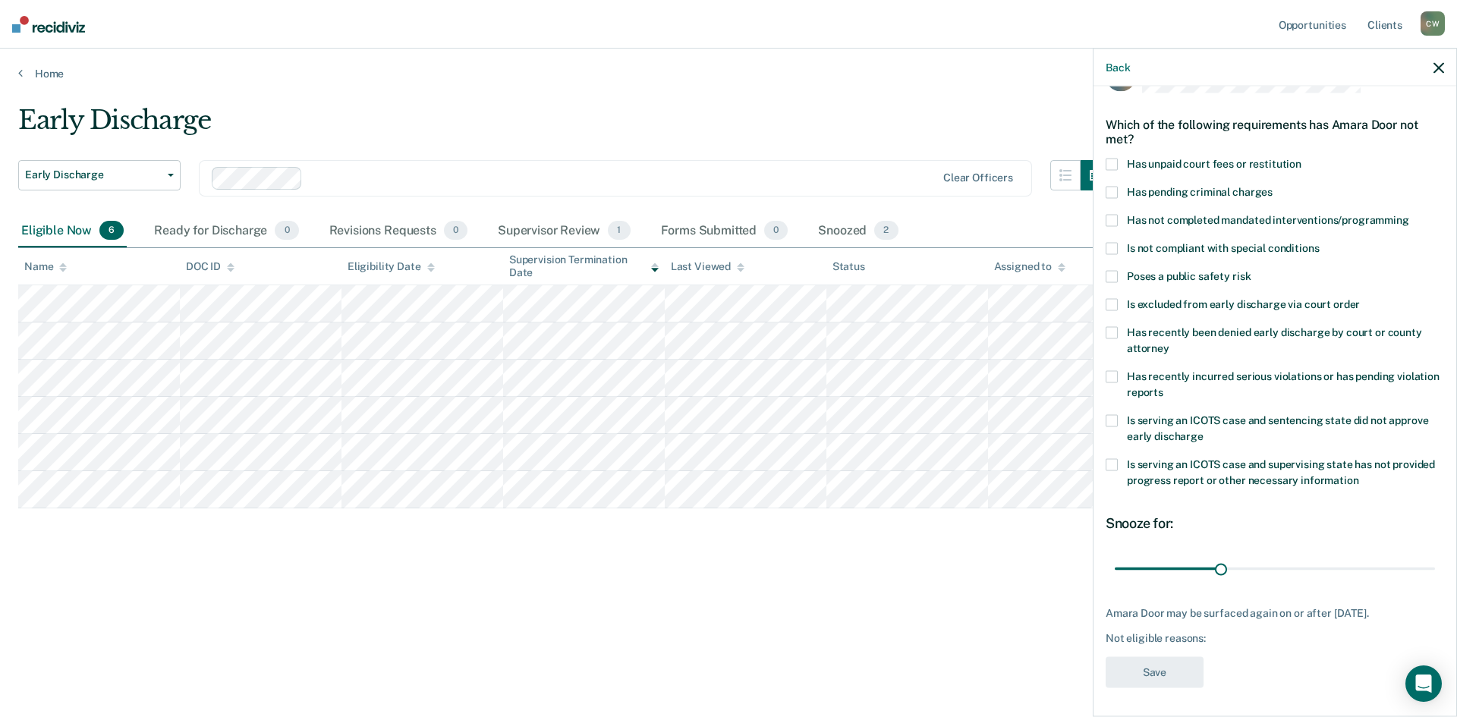
click at [1119, 254] on label "Is not compliant with special conditions" at bounding box center [1275, 250] width 339 height 16
click at [1319, 242] on input "Is not compliant with special conditions" at bounding box center [1319, 242] width 0 height 0
type input "60"
click at [1179, 677] on button "Save" at bounding box center [1155, 672] width 98 height 31
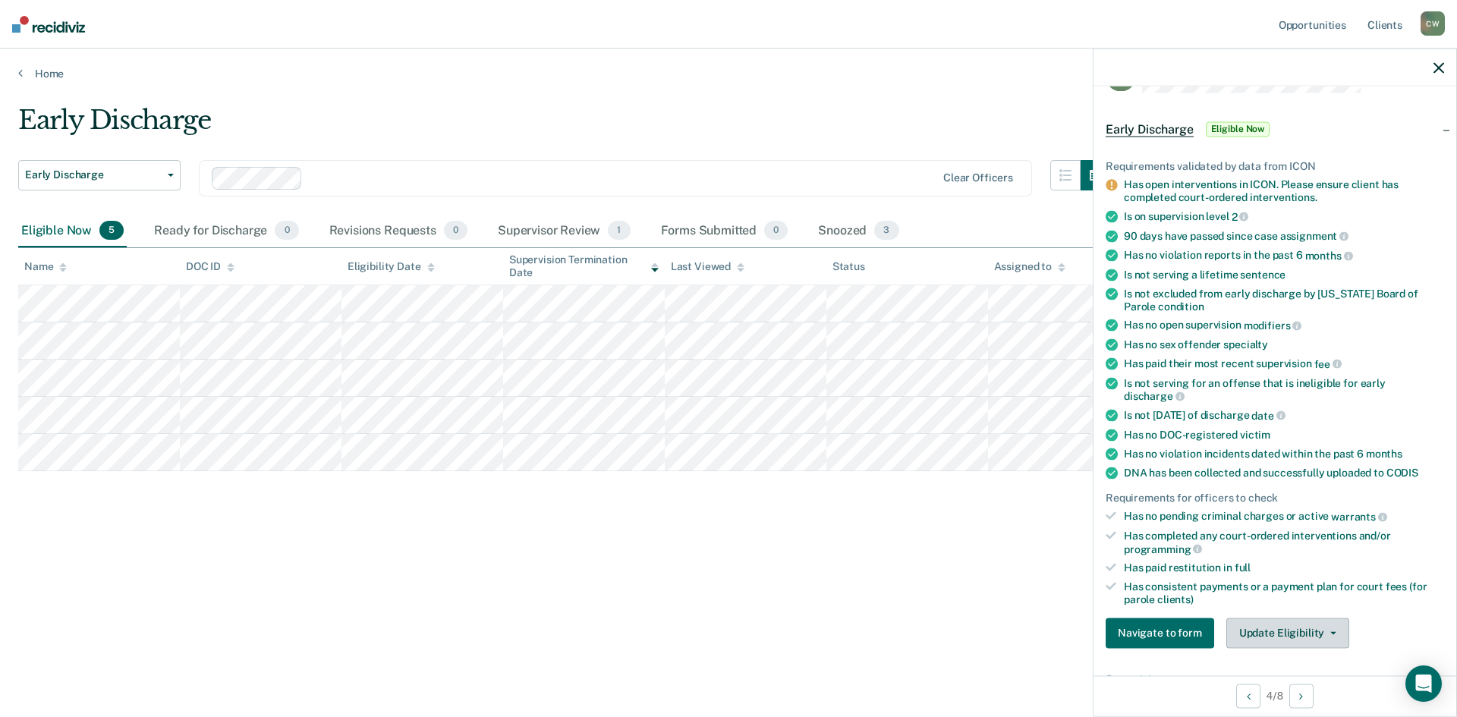
click at [1269, 633] on button "Update Eligibility" at bounding box center [1288, 633] width 123 height 30
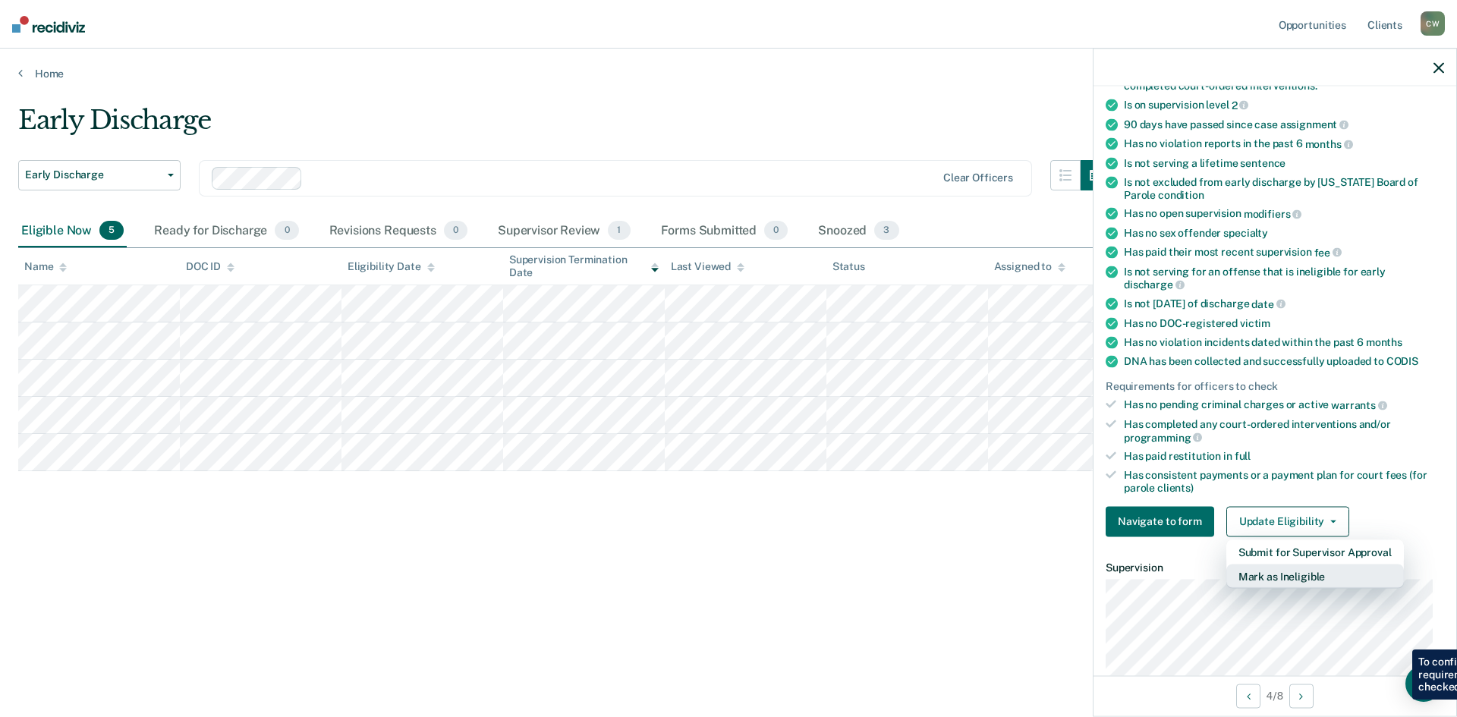
click at [1307, 581] on button "Mark as Ineligible" at bounding box center [1316, 576] width 178 height 24
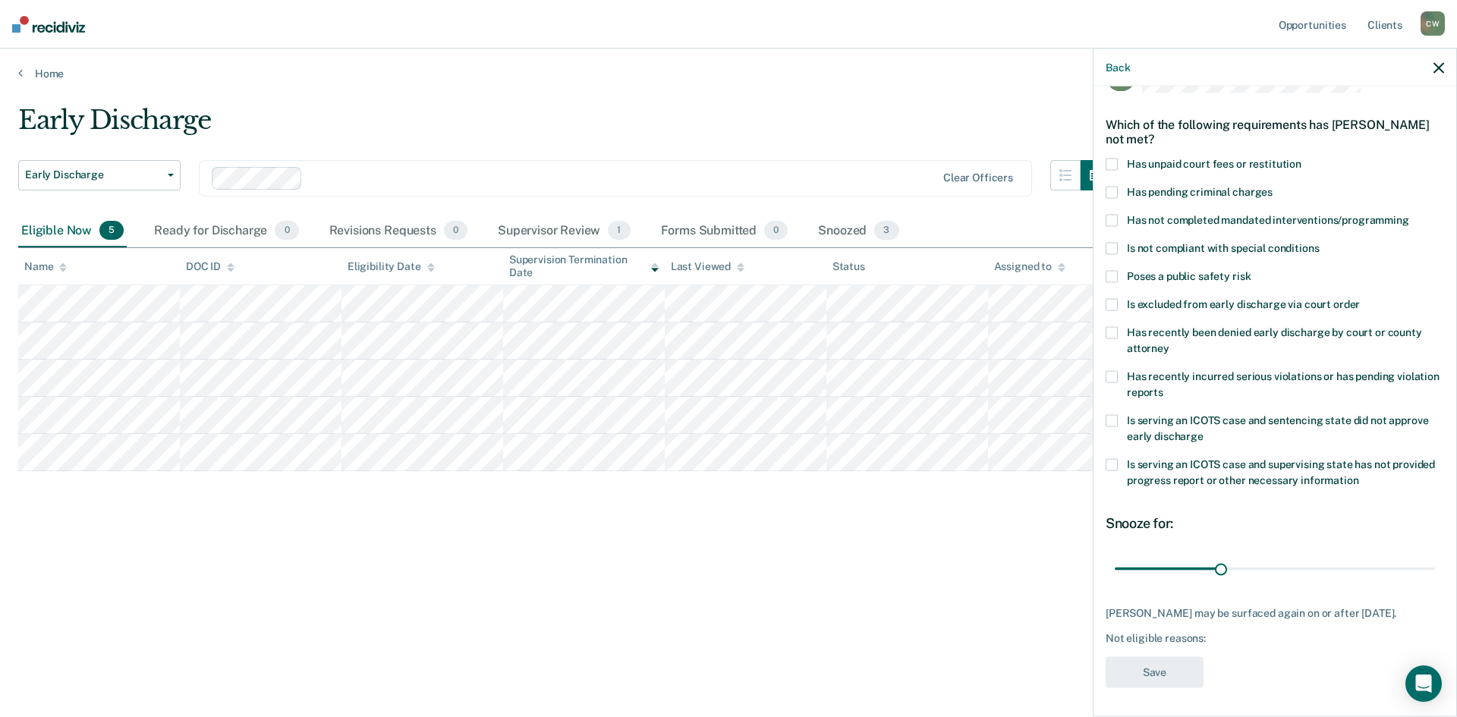
click at [1108, 280] on span at bounding box center [1112, 276] width 12 height 12
click at [1251, 270] on input "Poses a public safety risk" at bounding box center [1251, 270] width 0 height 0
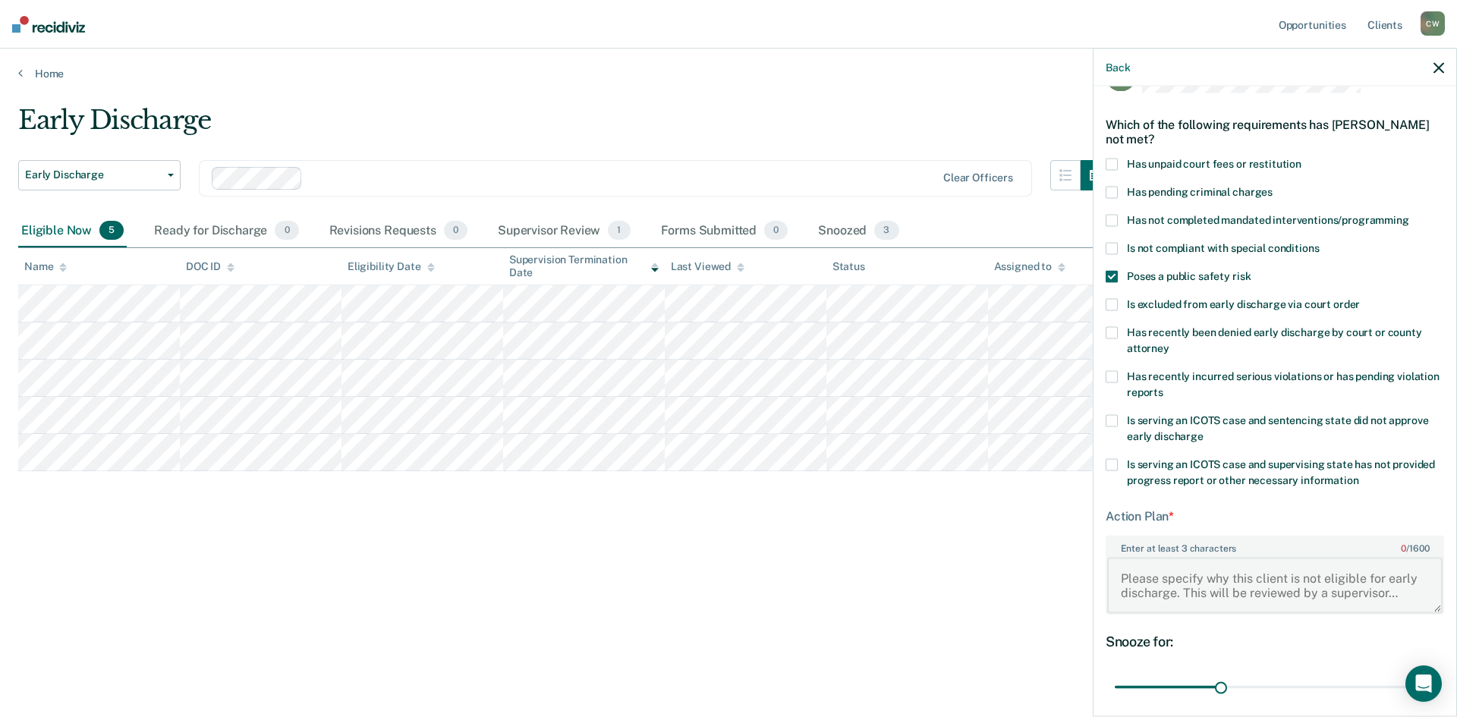
click at [1163, 570] on textarea "Enter at least 3 characters 0 / 1600" at bounding box center [1274, 585] width 335 height 56
type textarea "On supervision for an assaultive offense"
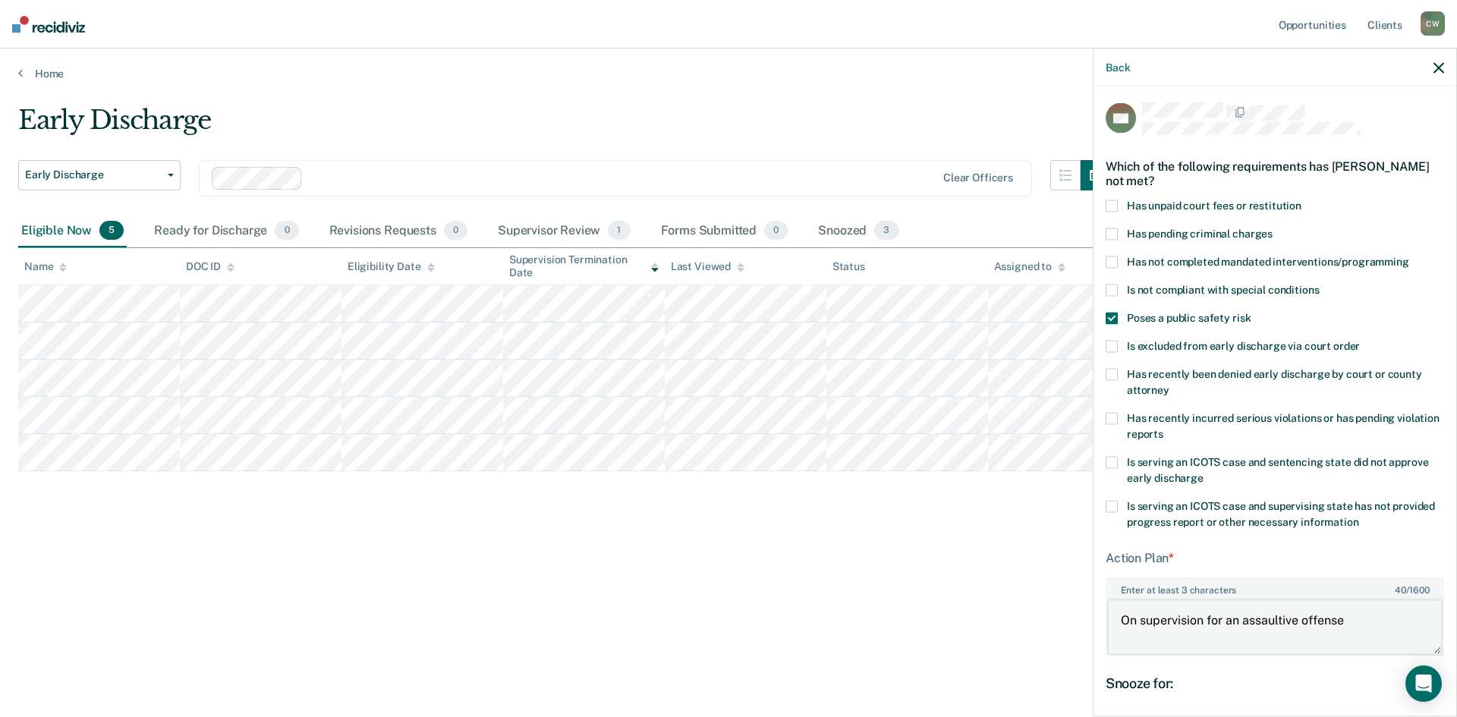
scroll to position [0, 0]
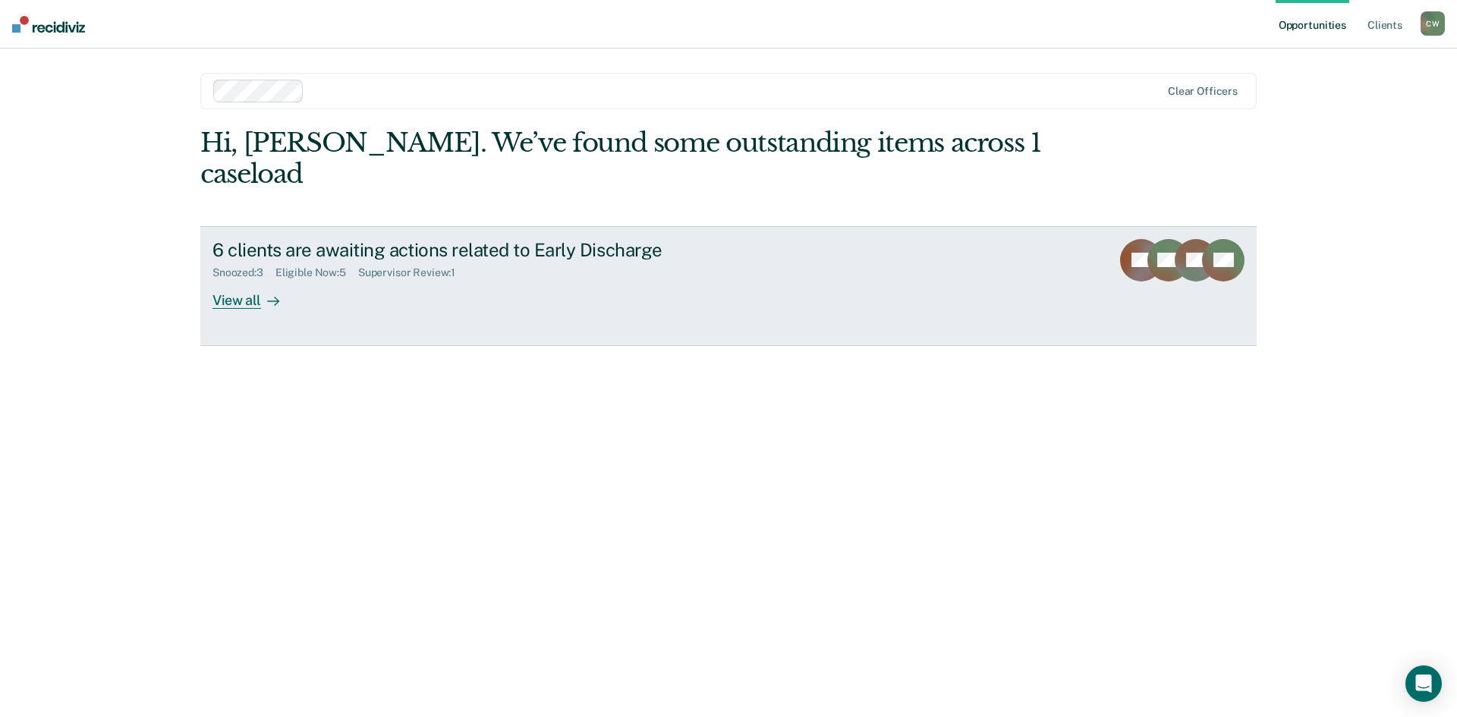
click at [238, 279] on div "View all" at bounding box center [255, 294] width 85 height 30
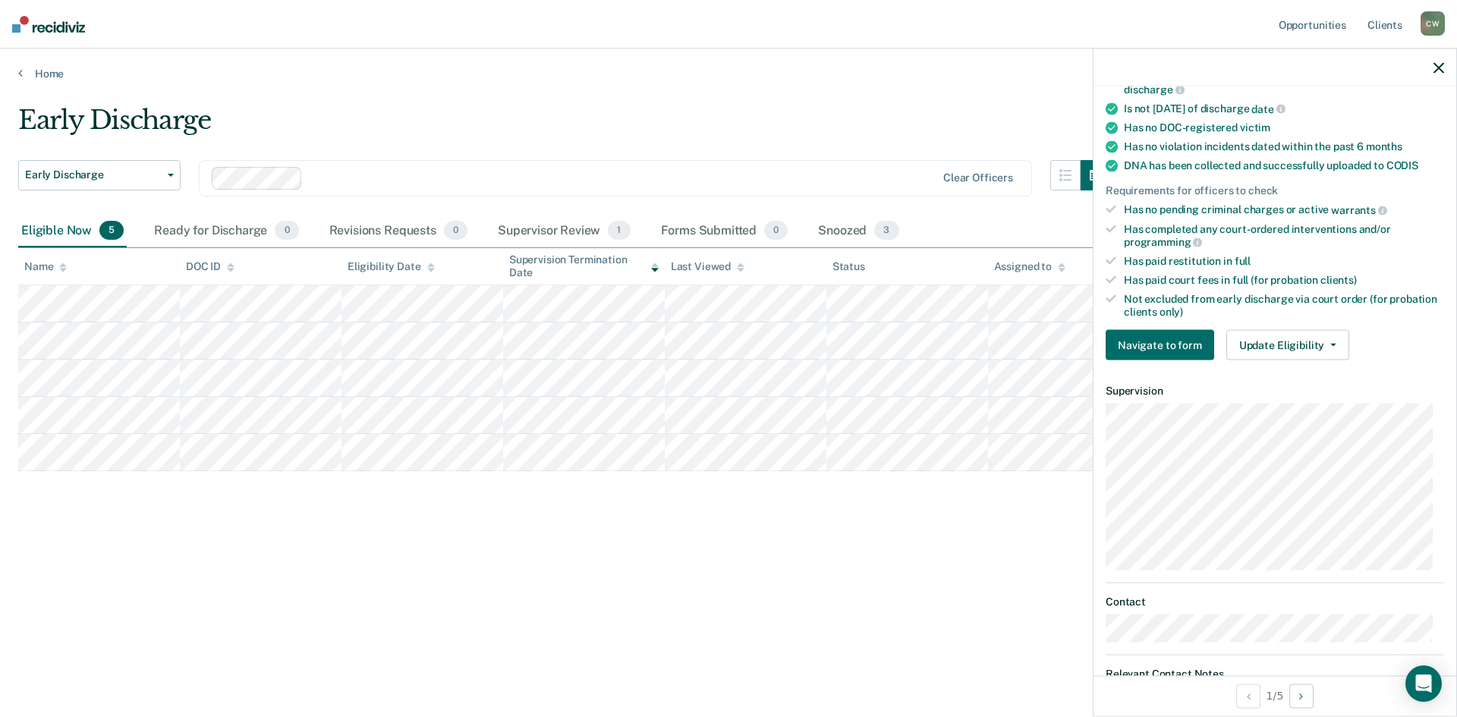
scroll to position [276, 0]
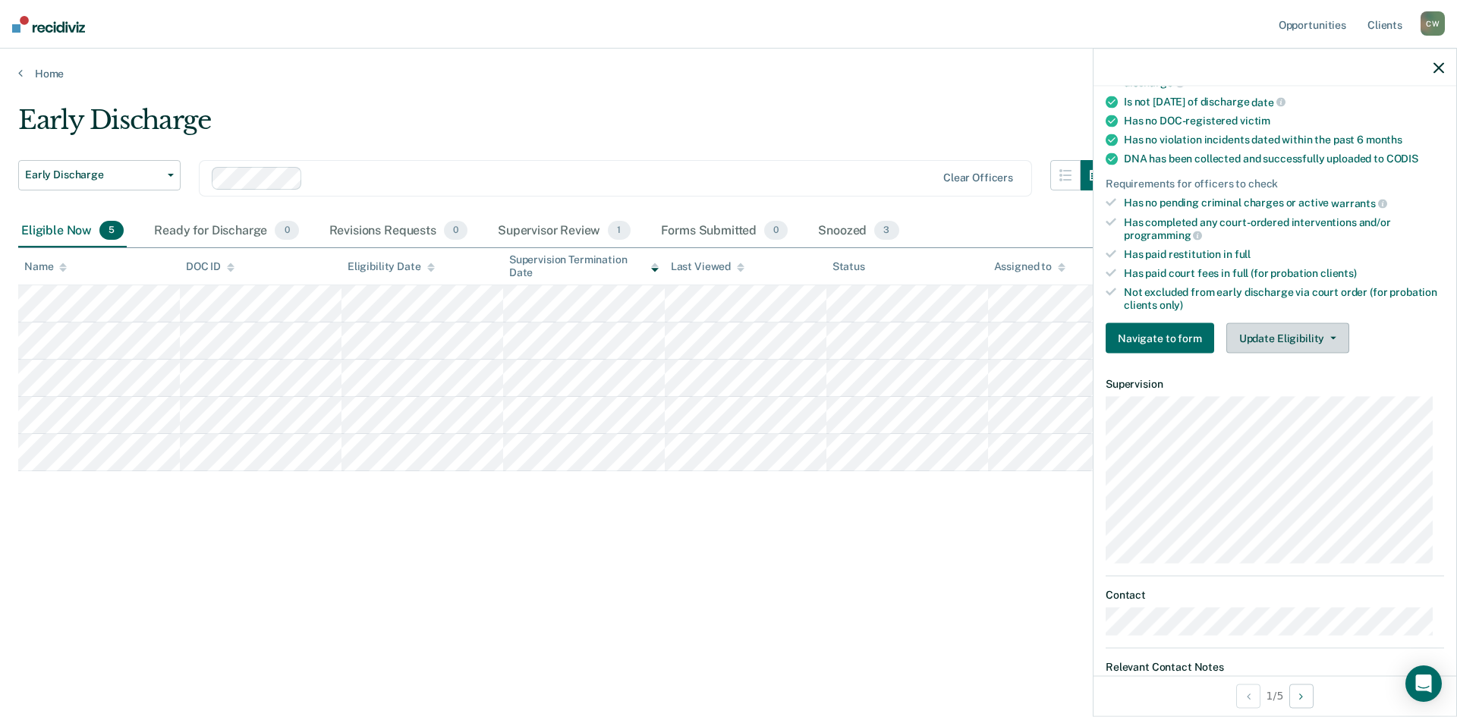
click at [1299, 342] on button "Update Eligibility" at bounding box center [1288, 338] width 123 height 30
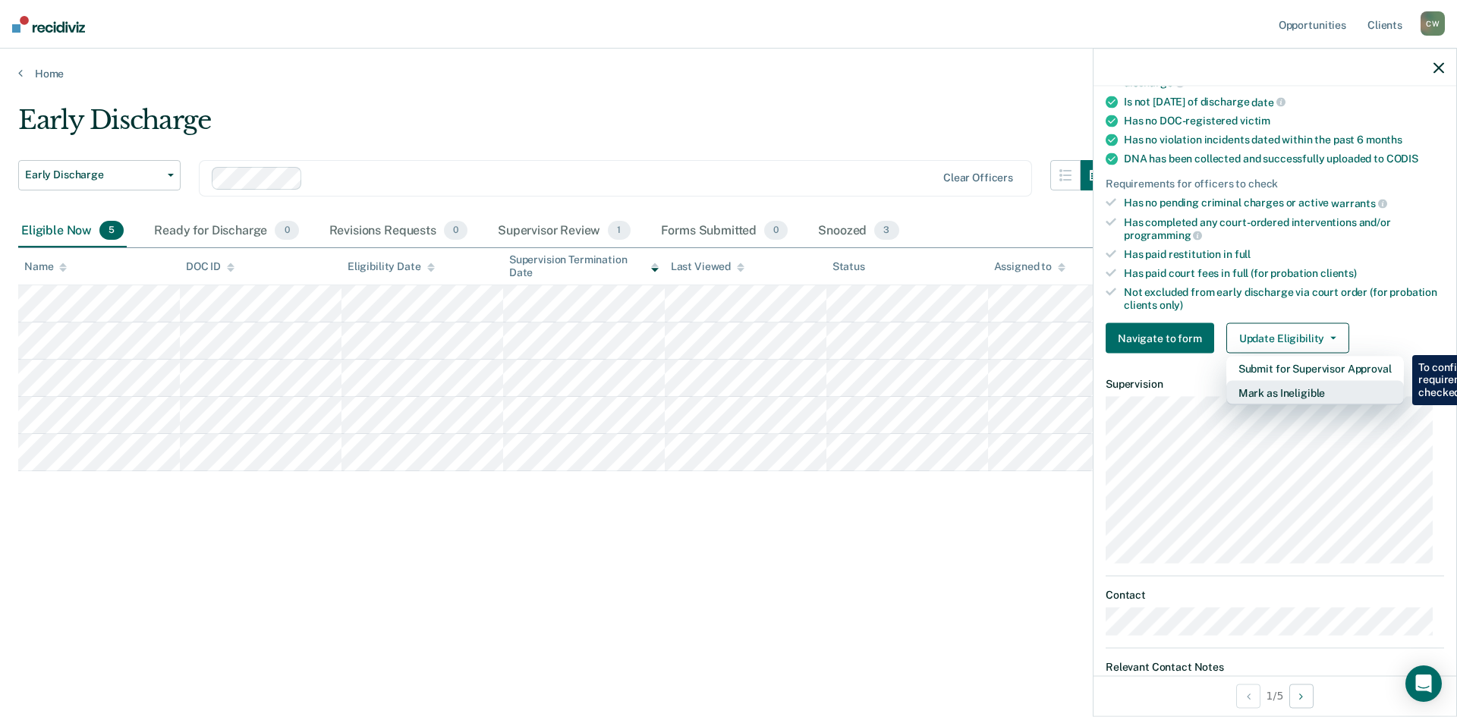
click at [1304, 395] on button "Mark as Ineligible" at bounding box center [1316, 393] width 178 height 24
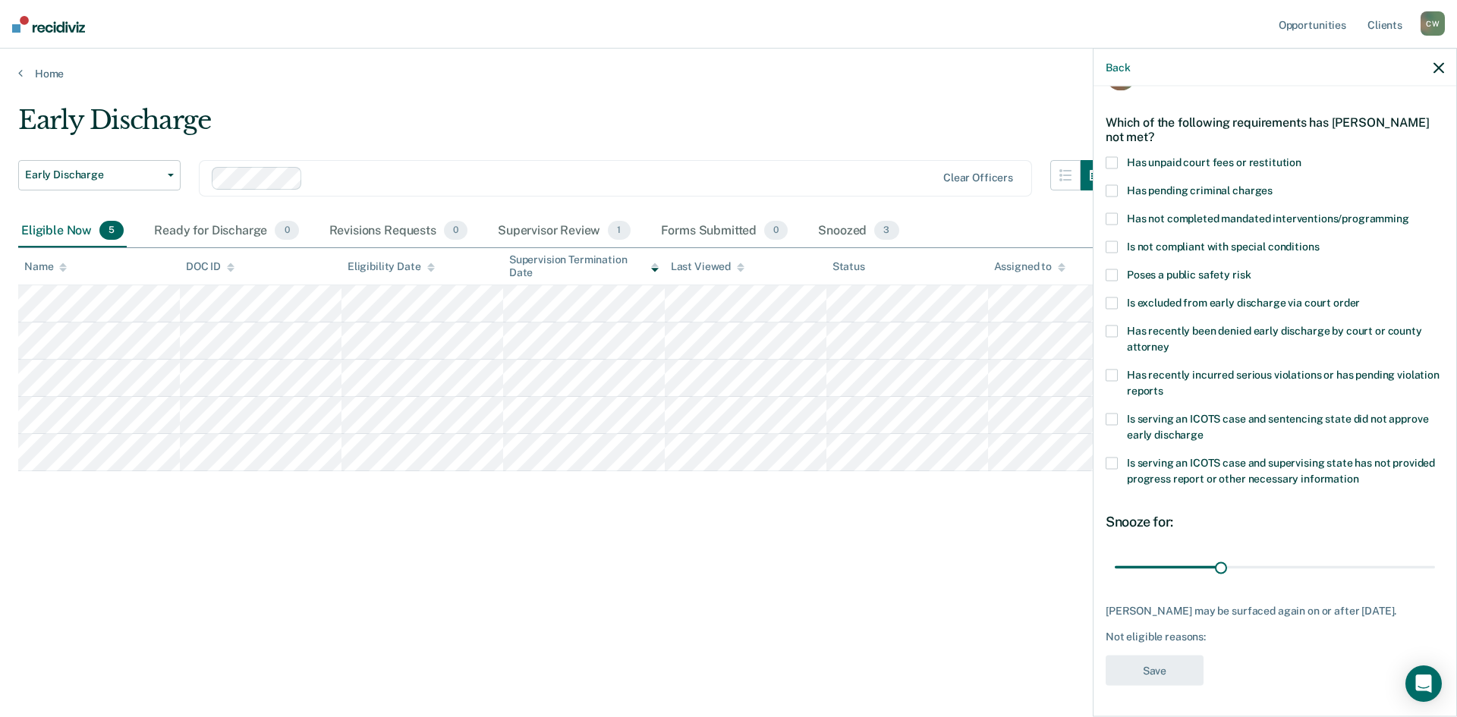
scroll to position [44, 0]
click at [1118, 250] on label "Is not compliant with special conditions" at bounding box center [1275, 250] width 339 height 16
click at [1319, 242] on input "Is not compliant with special conditions" at bounding box center [1319, 242] width 0 height 0
type input "90"
click at [1165, 688] on button "Save" at bounding box center [1155, 672] width 98 height 31
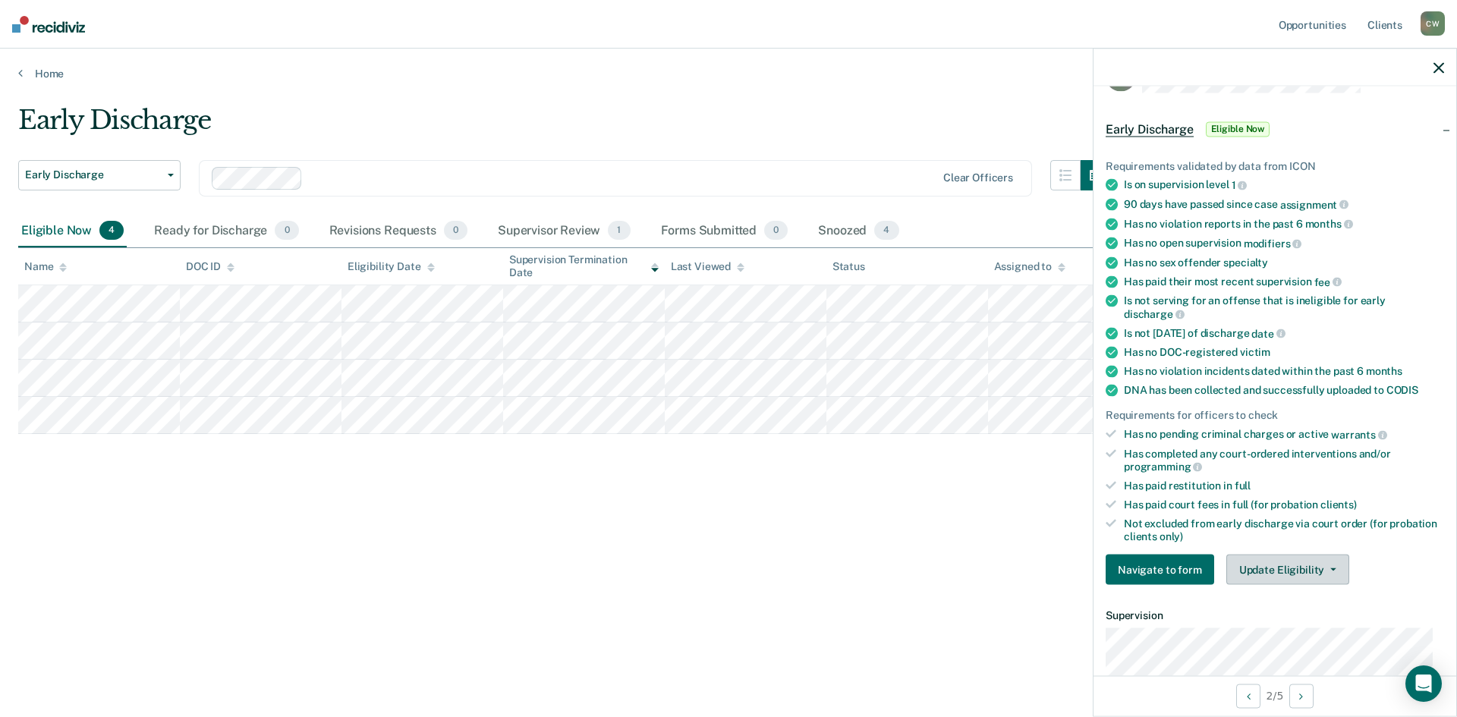
click at [1336, 575] on button "Update Eligibility" at bounding box center [1288, 570] width 123 height 30
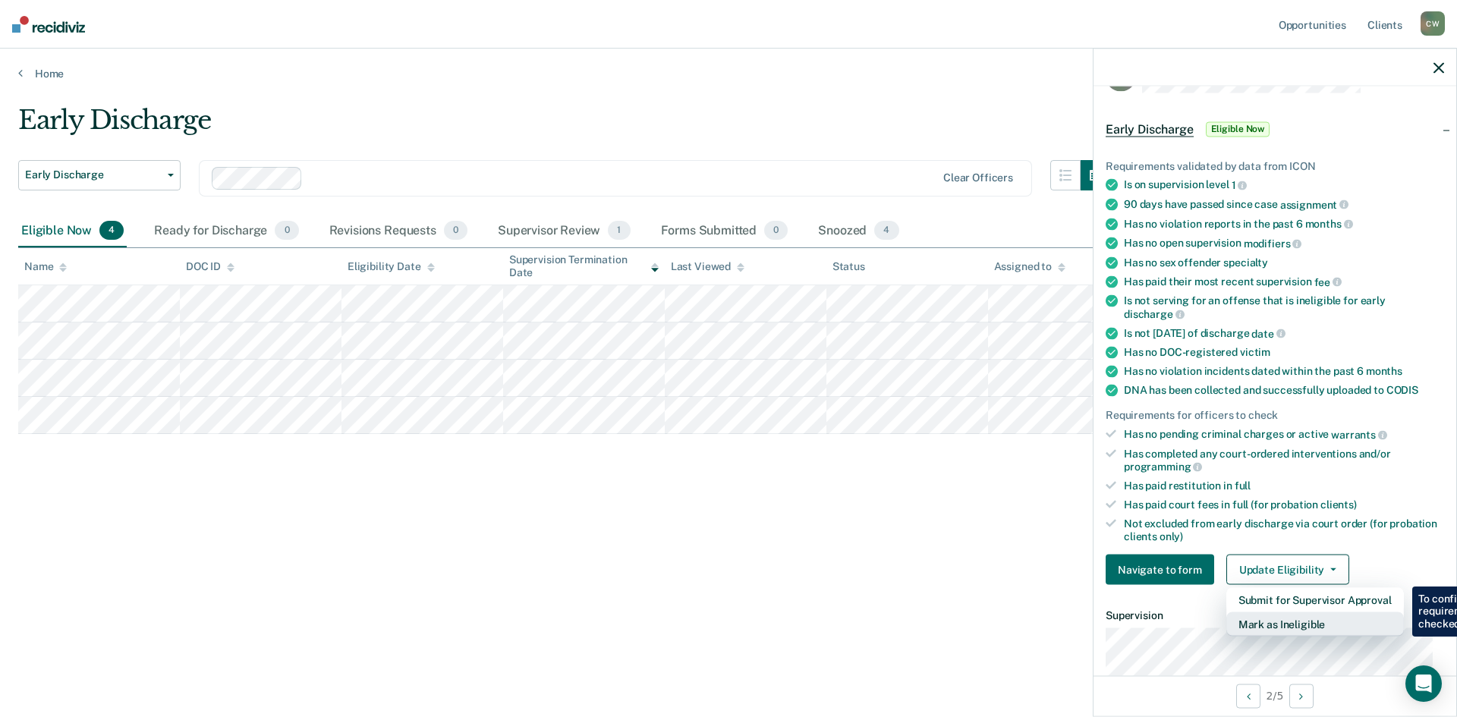
click at [1326, 632] on button "Mark as Ineligible" at bounding box center [1316, 625] width 178 height 24
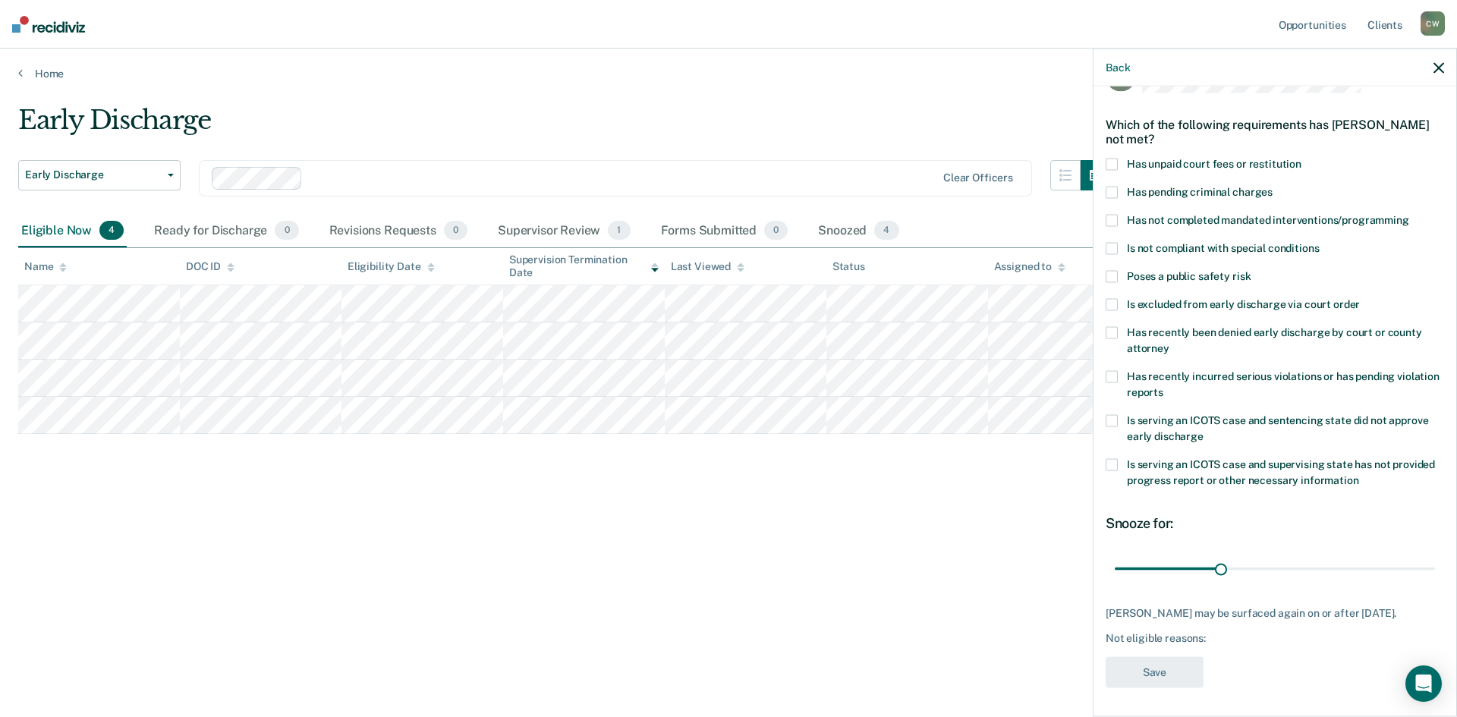
click at [1116, 250] on span at bounding box center [1112, 248] width 12 height 12
click at [1319, 242] on input "Is not compliant with special conditions" at bounding box center [1319, 242] width 0 height 0
type input "90"
click at [1166, 688] on button "Save" at bounding box center [1155, 672] width 98 height 31
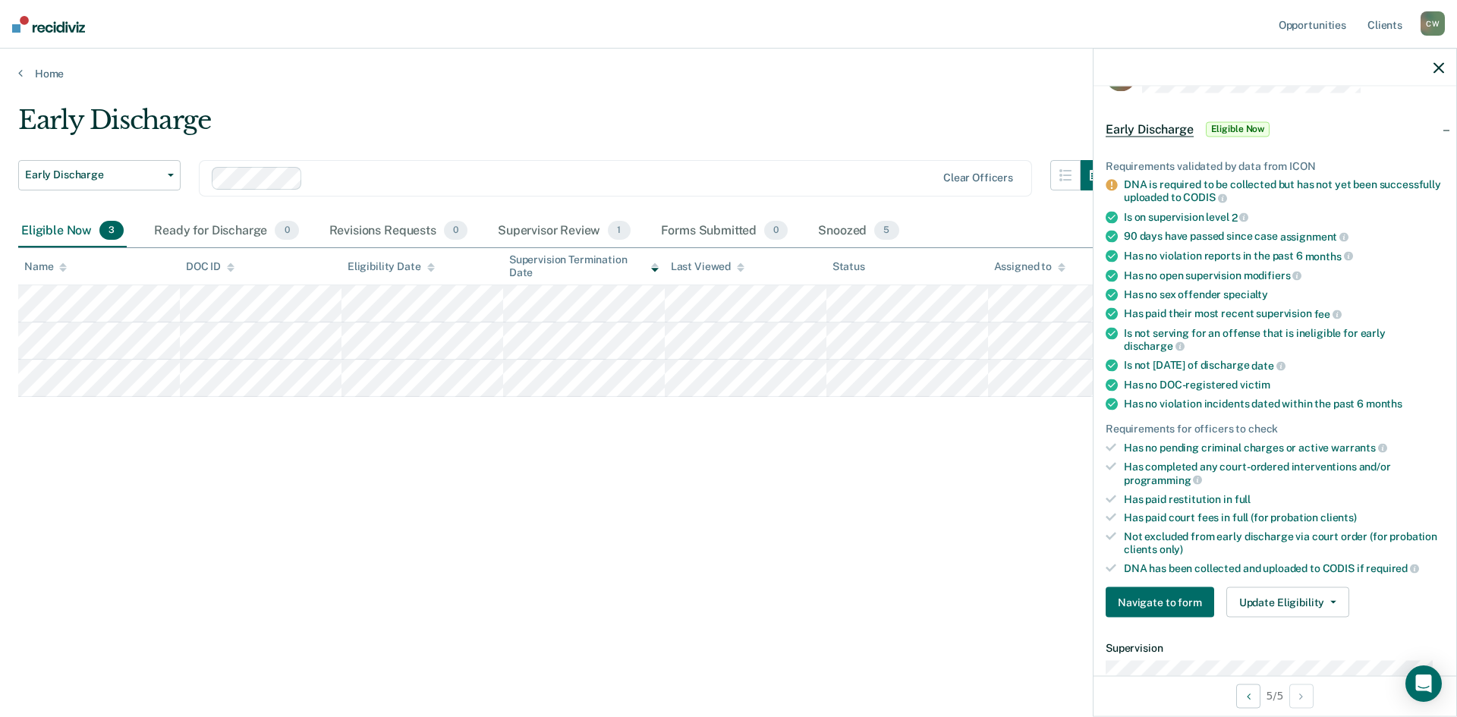
scroll to position [0, 0]
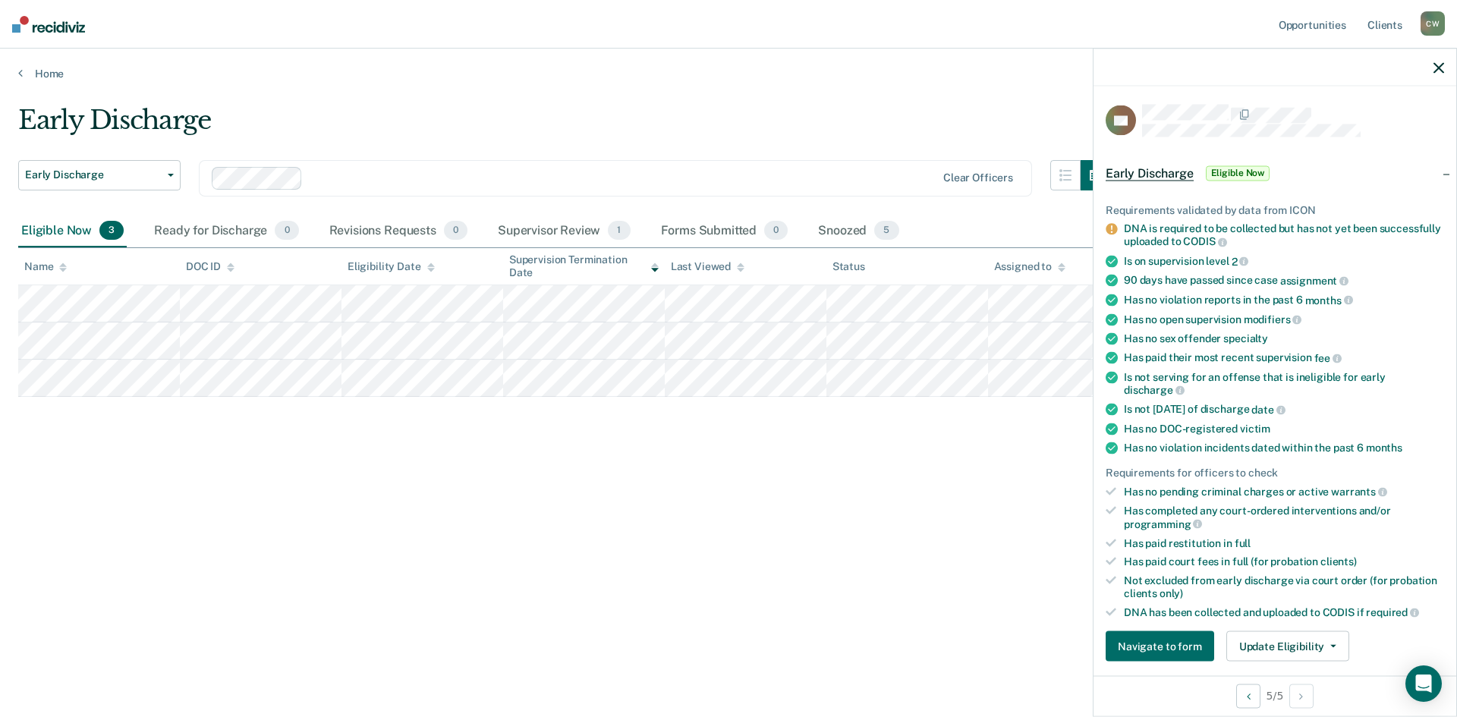
click at [1441, 71] on icon "button" at bounding box center [1439, 67] width 11 height 11
